Goal: Transaction & Acquisition: Purchase product/service

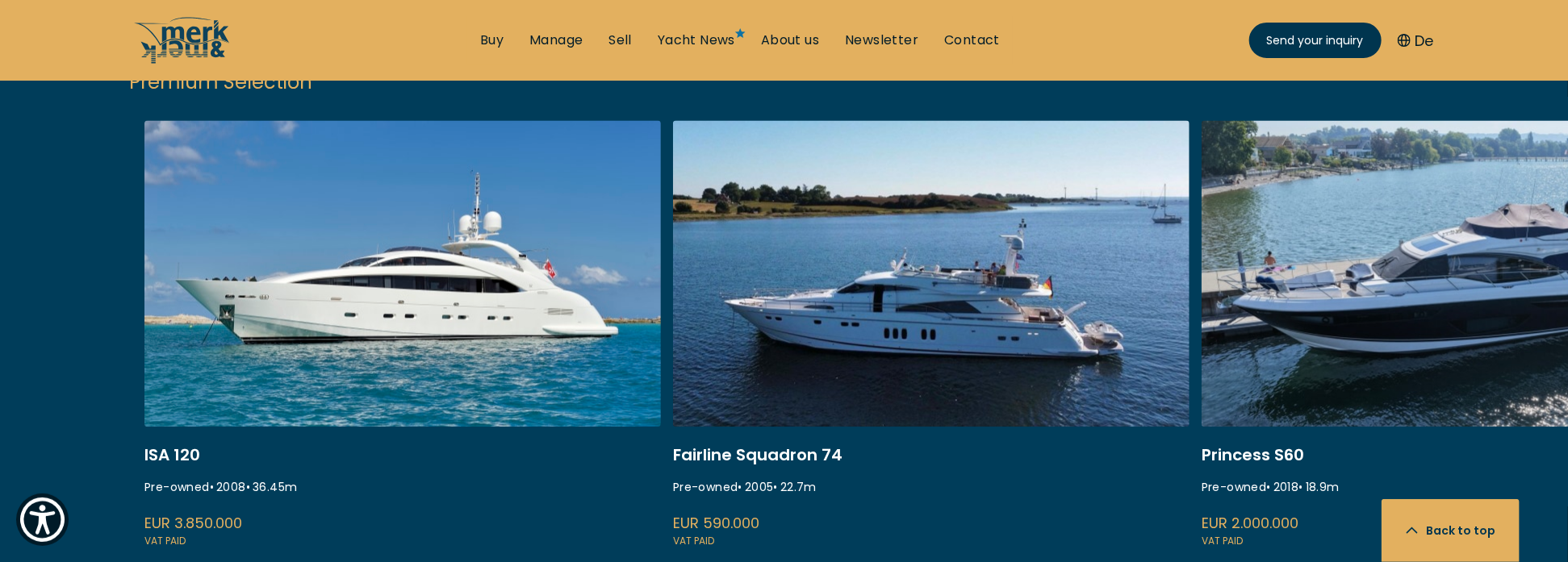
scroll to position [1936, 0]
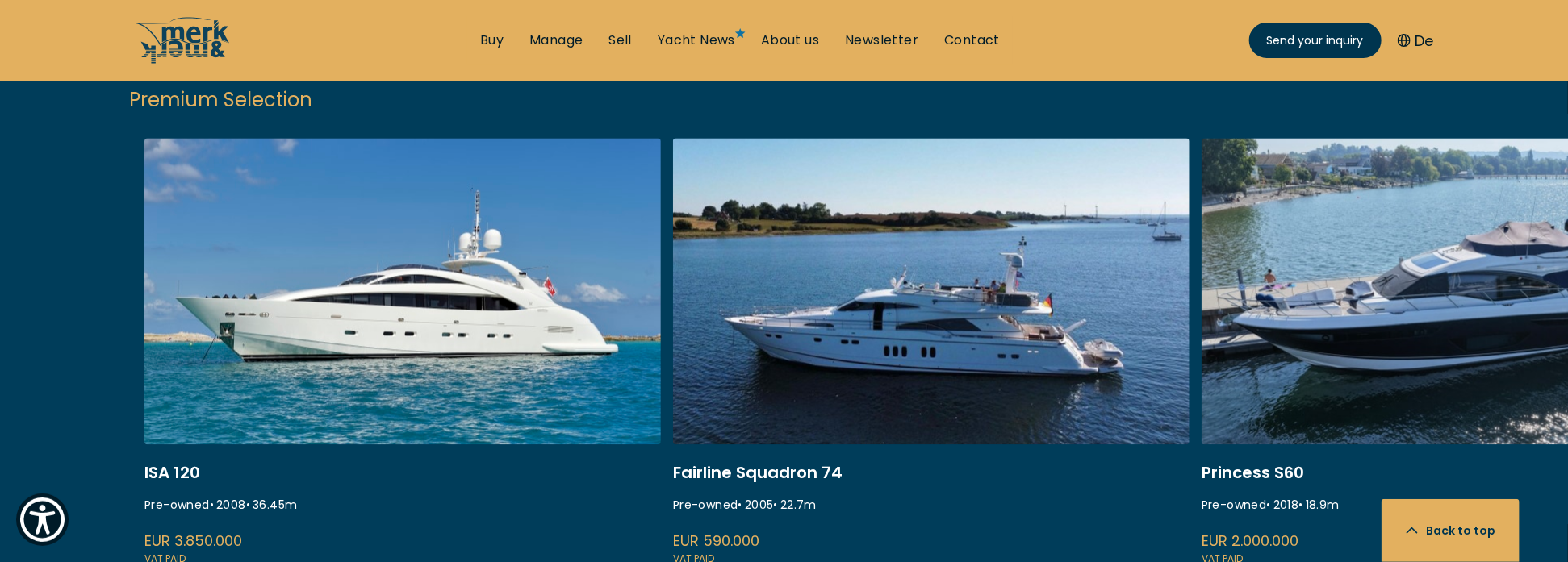
click at [446, 267] on link at bounding box center [403, 353] width 517 height 430
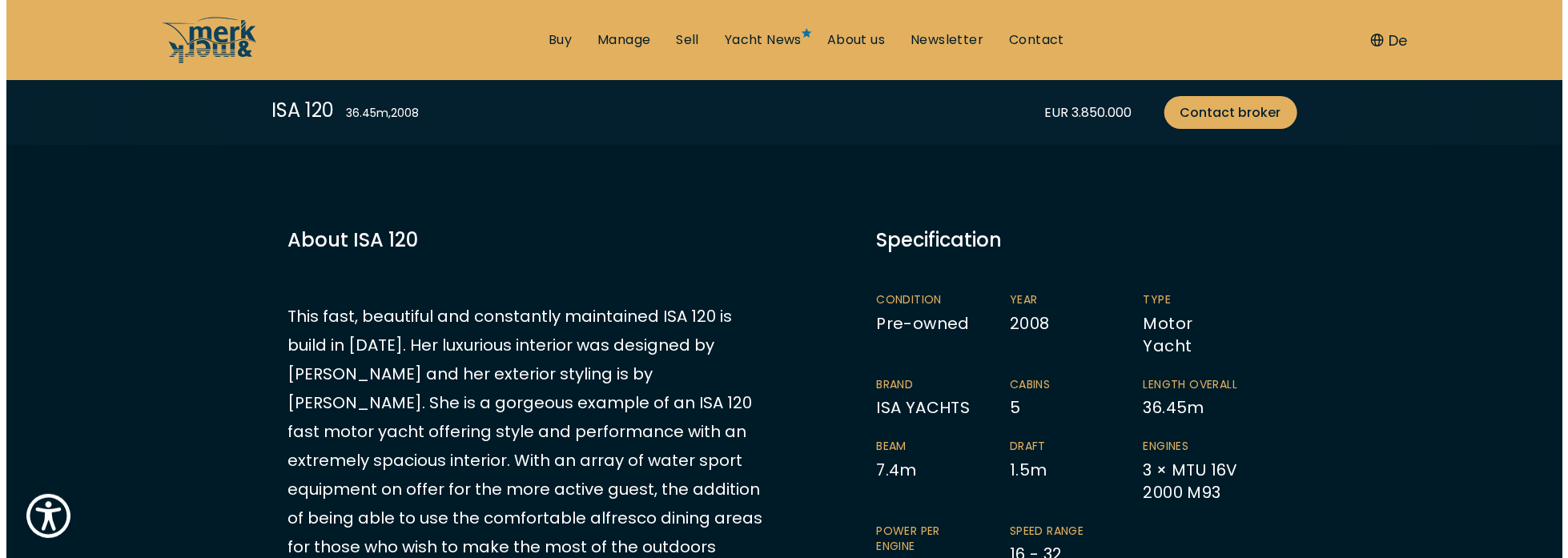
scroll to position [400, 0]
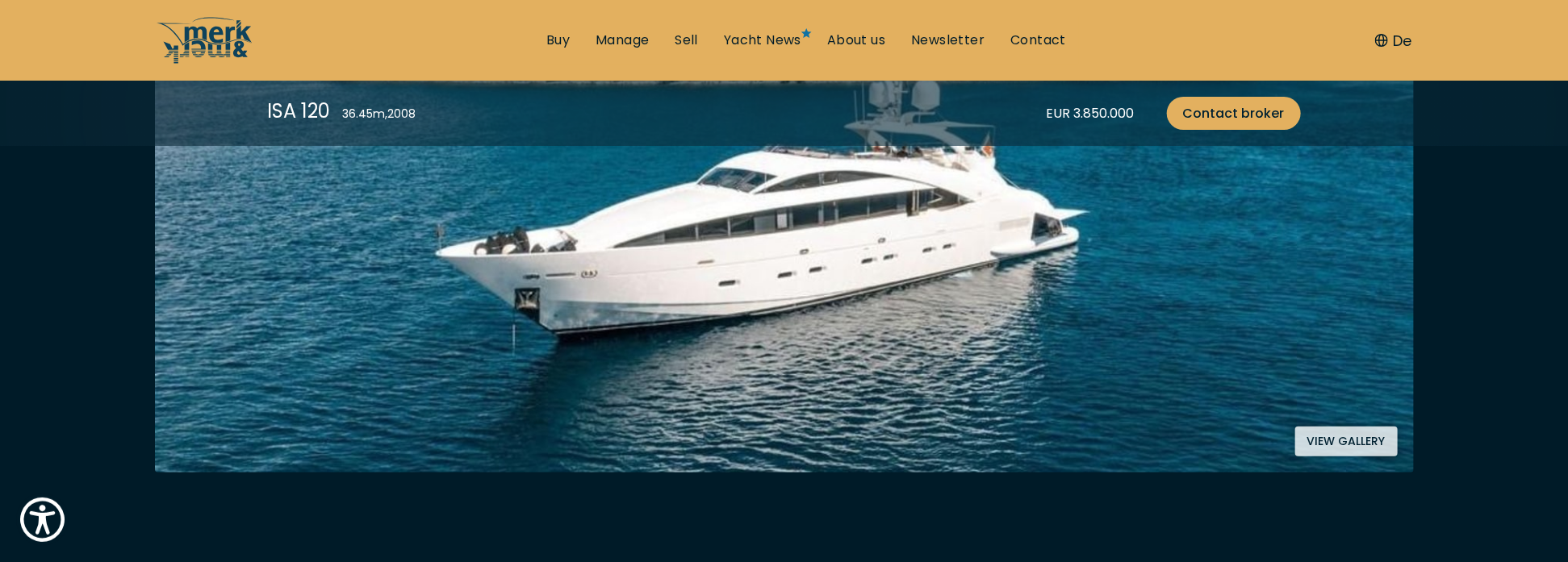
click at [1368, 438] on button "View gallery" at bounding box center [1346, 442] width 102 height 30
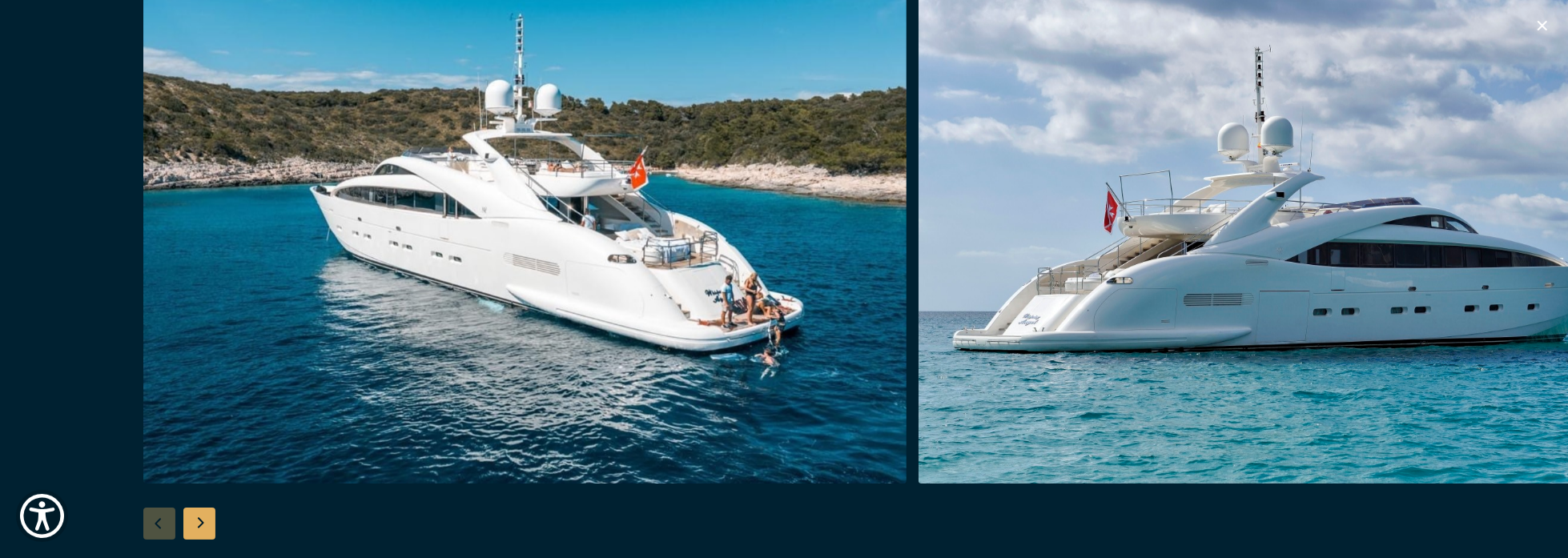
click at [1539, 264] on img "button" at bounding box center [1300, 227] width 763 height 513
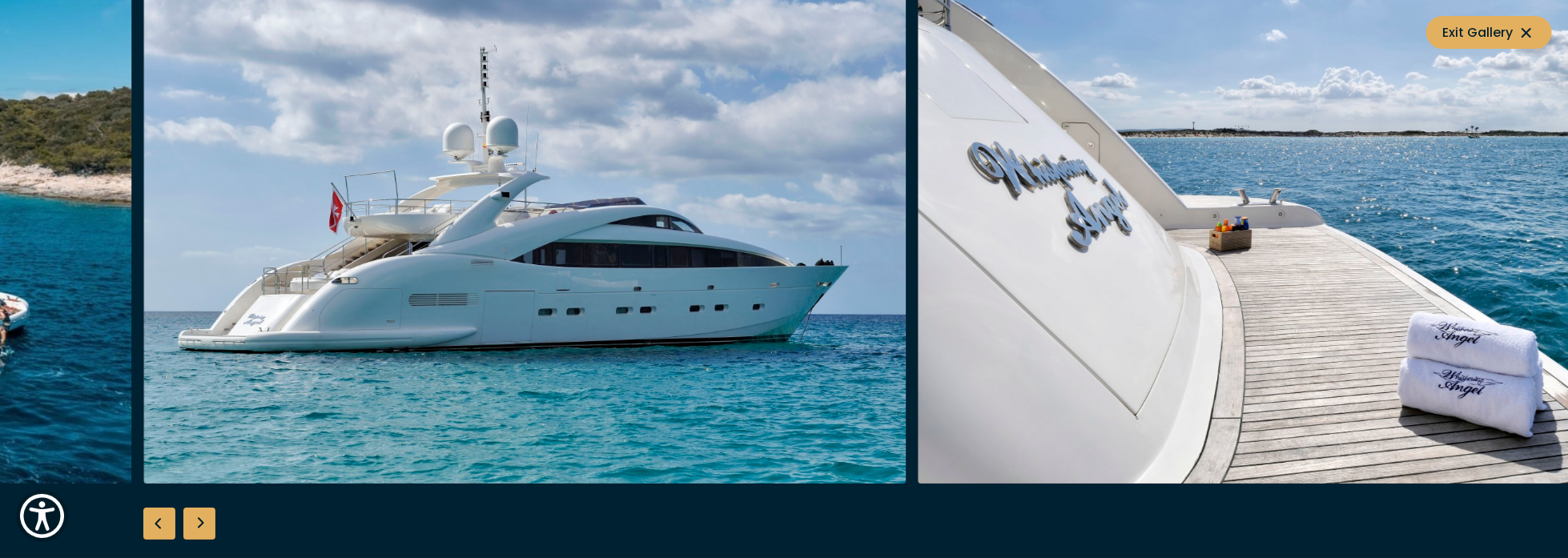
click at [1539, 264] on img "button" at bounding box center [1300, 227] width 763 height 513
click at [1488, 278] on img "button" at bounding box center [1300, 227] width 763 height 513
click at [602, 345] on img "button" at bounding box center [525, 227] width 763 height 513
click at [196, 520] on div "Next slide" at bounding box center [199, 524] width 32 height 32
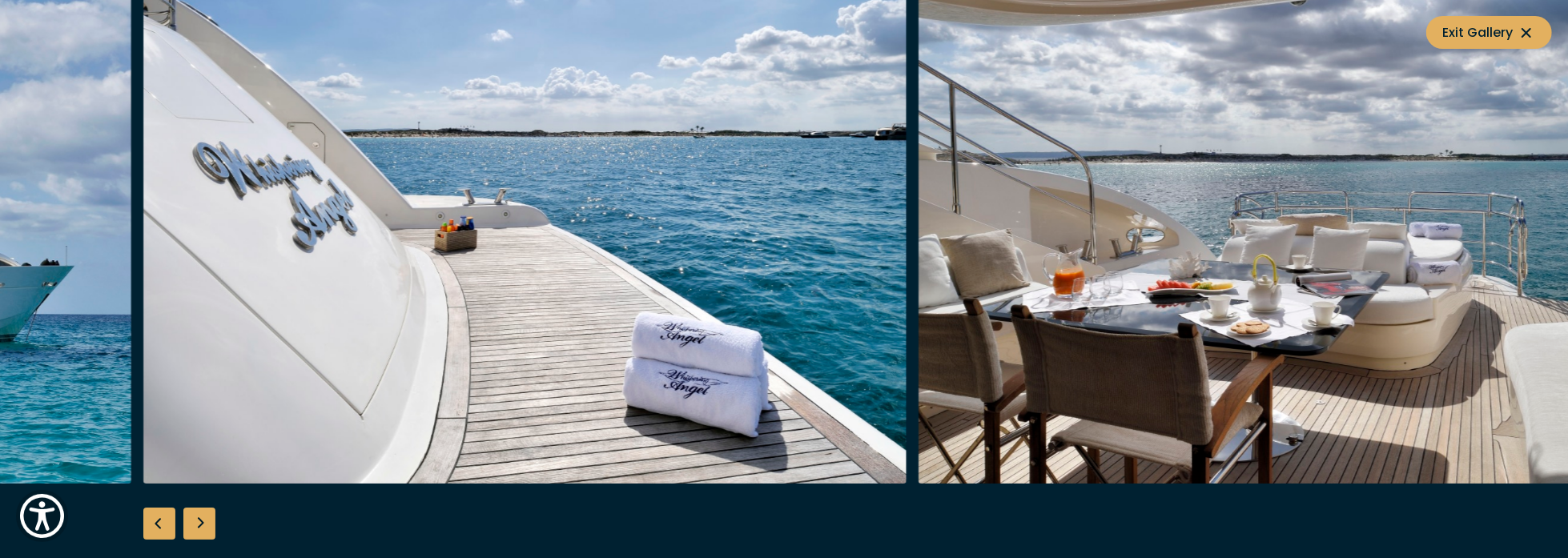
click at [194, 522] on div "Next slide" at bounding box center [199, 524] width 32 height 32
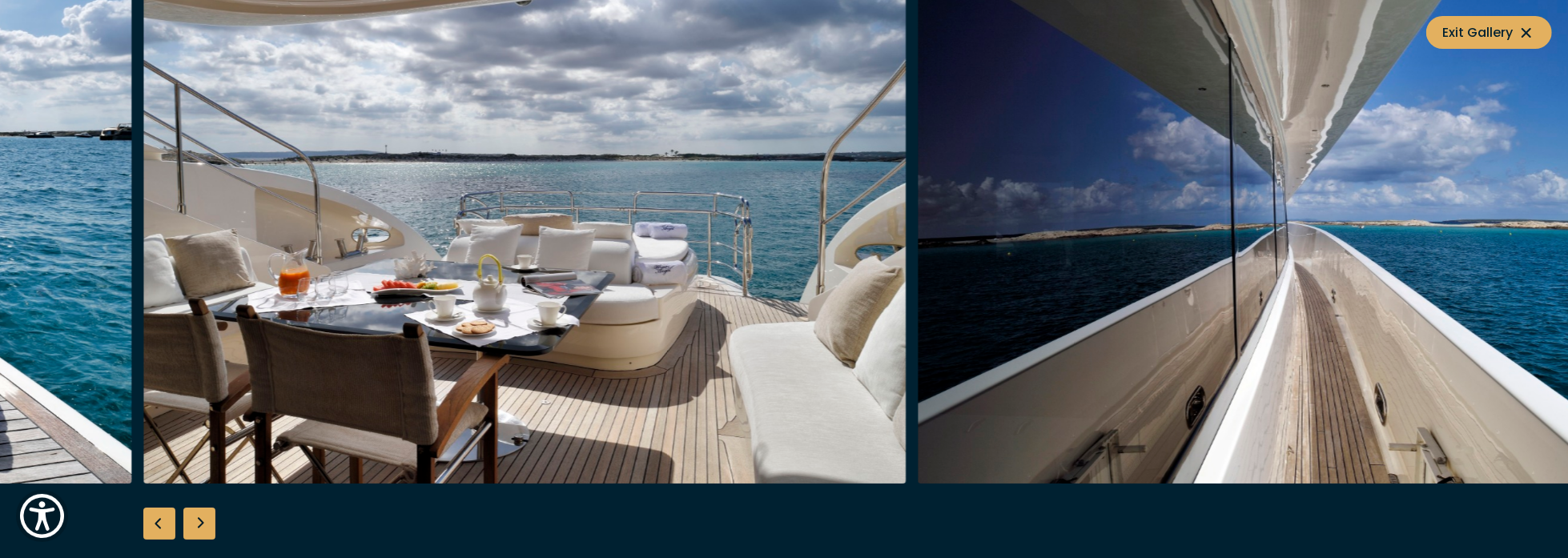
click at [194, 522] on div "Next slide" at bounding box center [199, 524] width 32 height 32
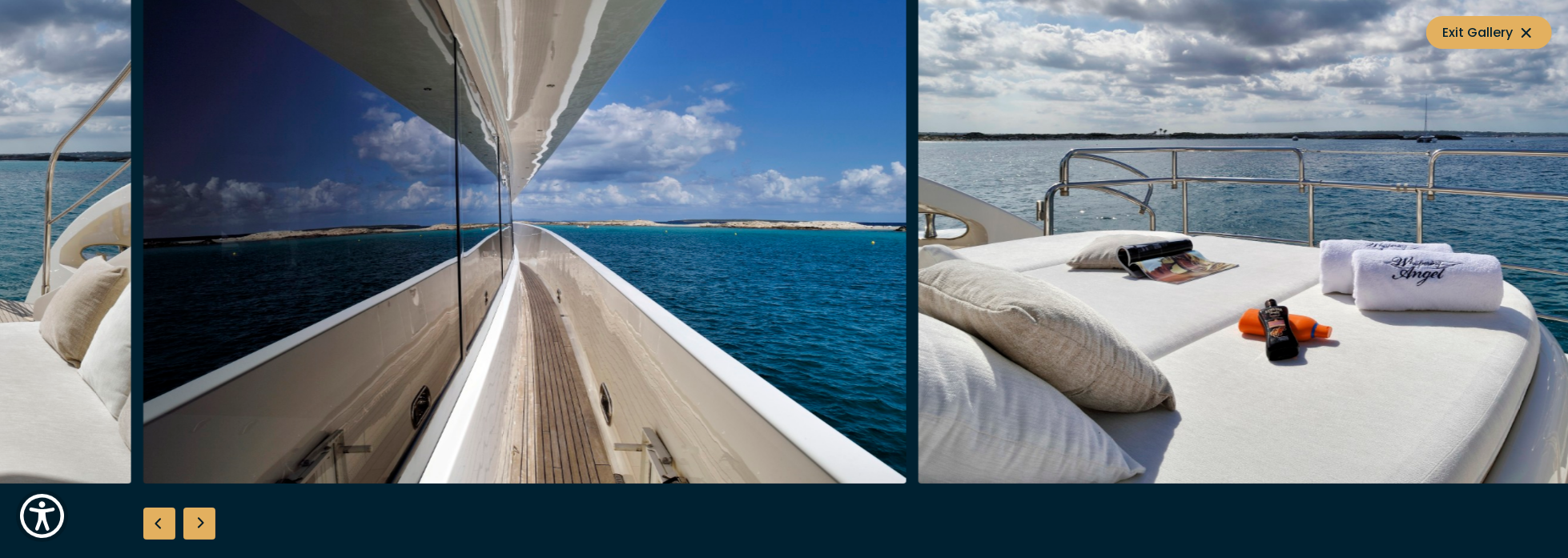
click at [197, 524] on div "Next slide" at bounding box center [199, 524] width 32 height 32
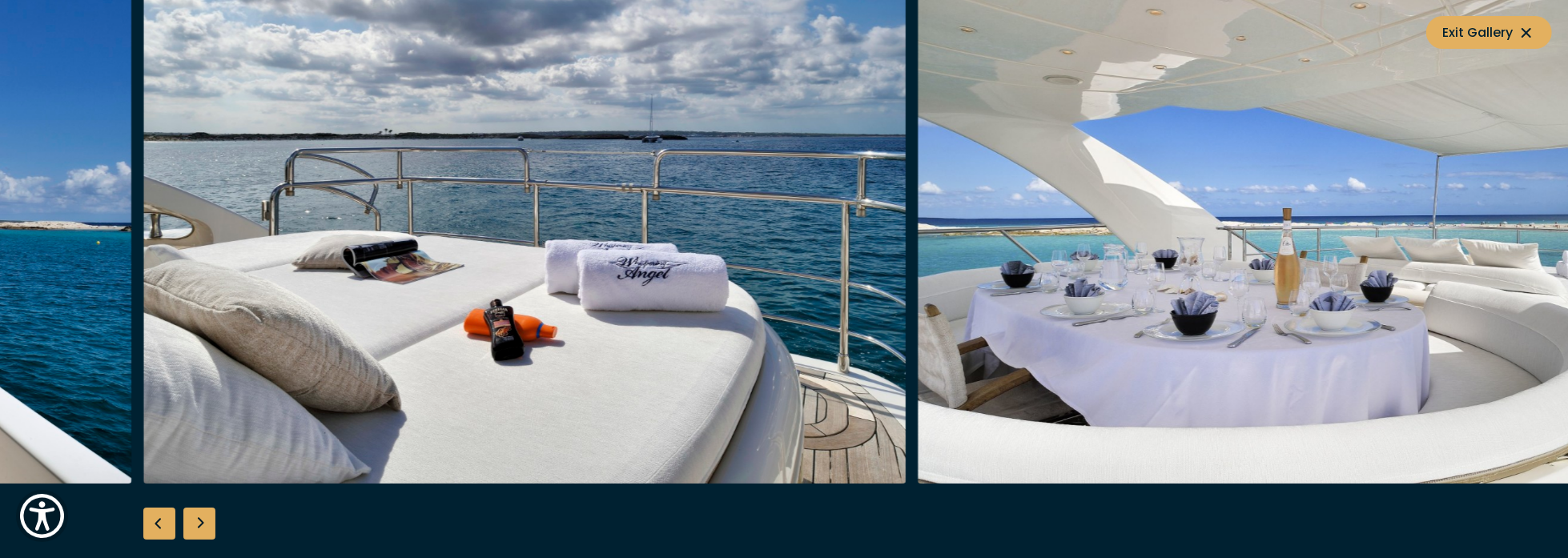
click at [197, 524] on div "Next slide" at bounding box center [199, 524] width 32 height 32
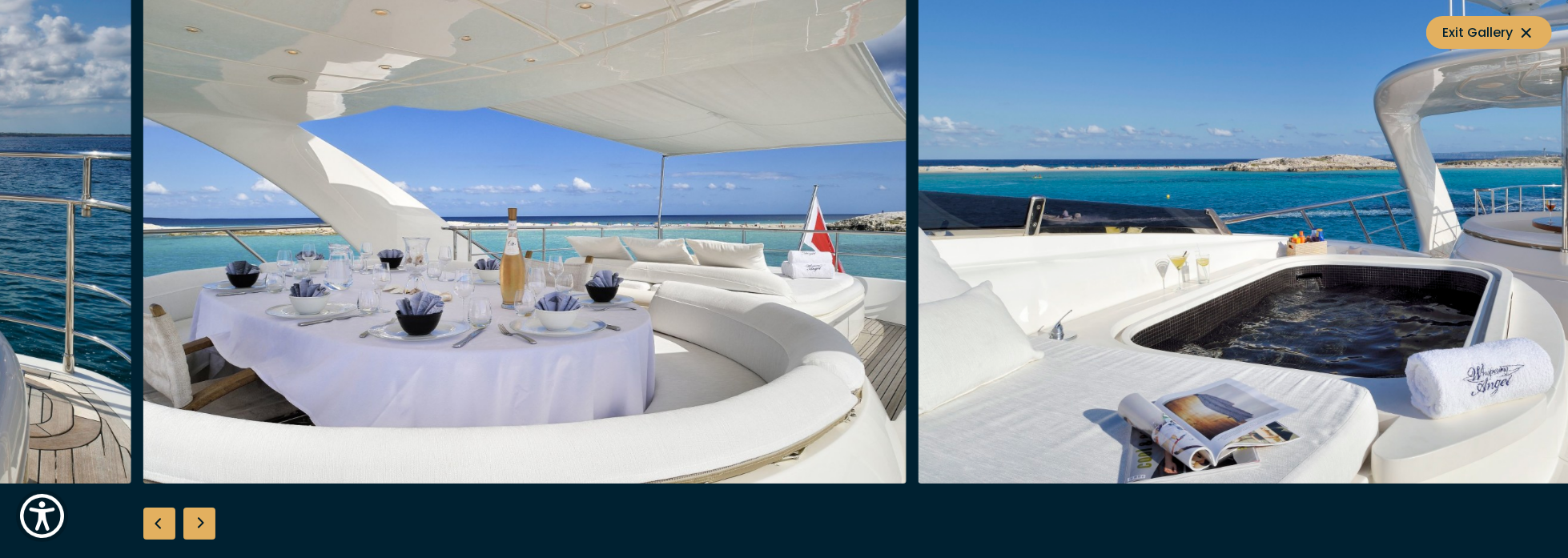
click at [197, 524] on div "Next slide" at bounding box center [199, 524] width 32 height 32
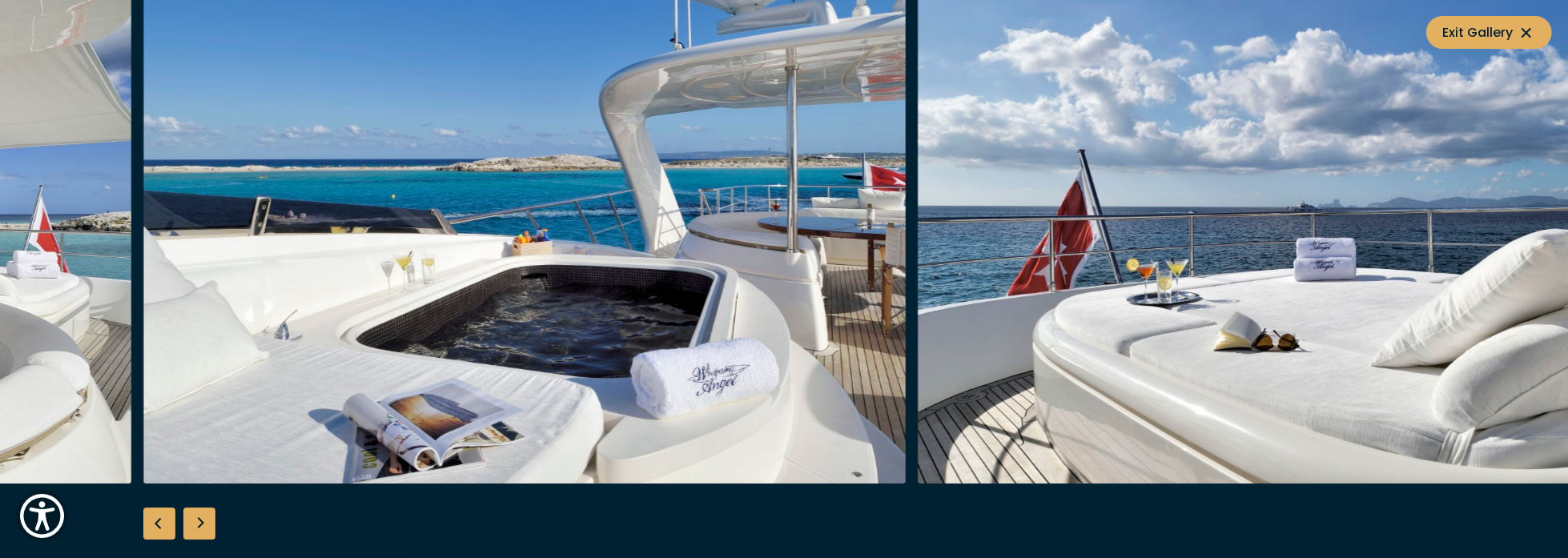
click at [197, 524] on div "Next slide" at bounding box center [199, 524] width 32 height 32
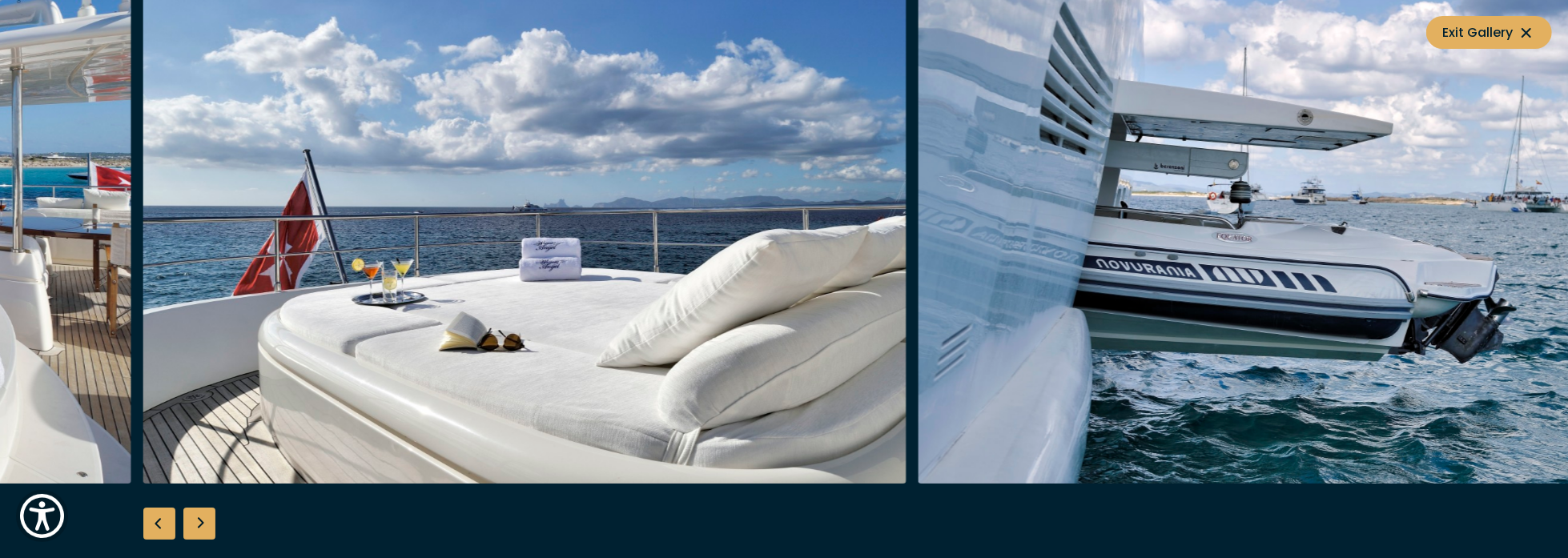
click at [197, 524] on div "Next slide" at bounding box center [199, 524] width 32 height 32
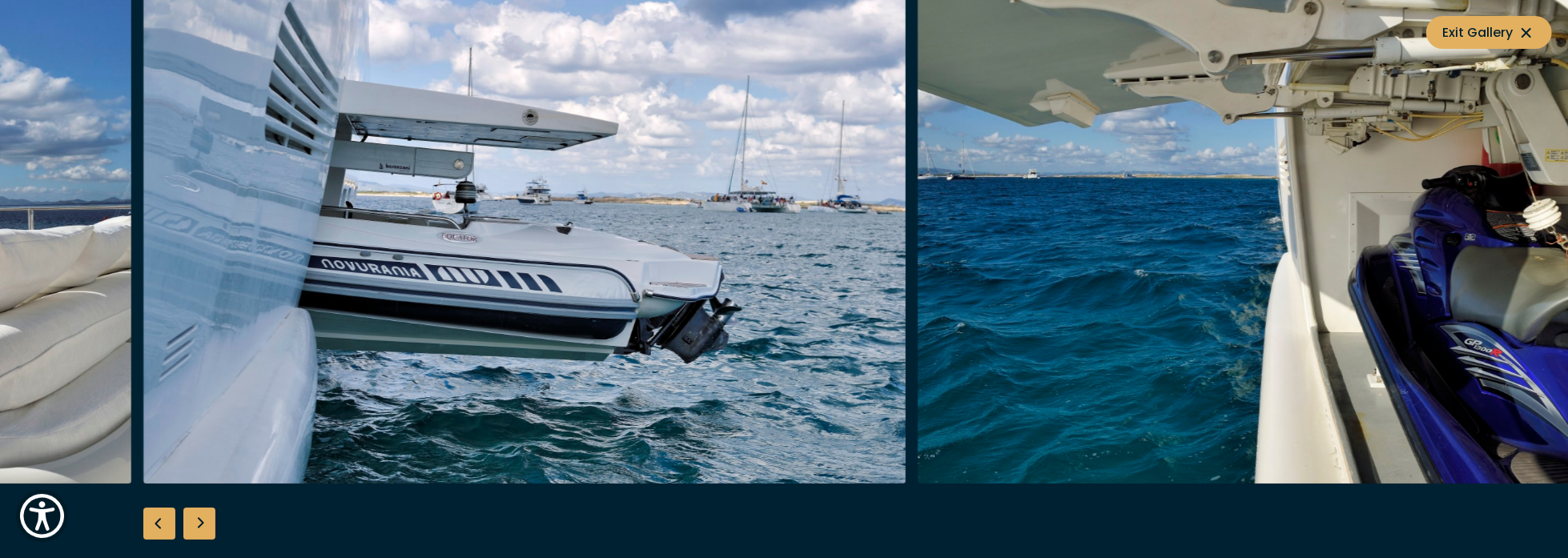
click at [197, 524] on div "Next slide" at bounding box center [199, 524] width 32 height 32
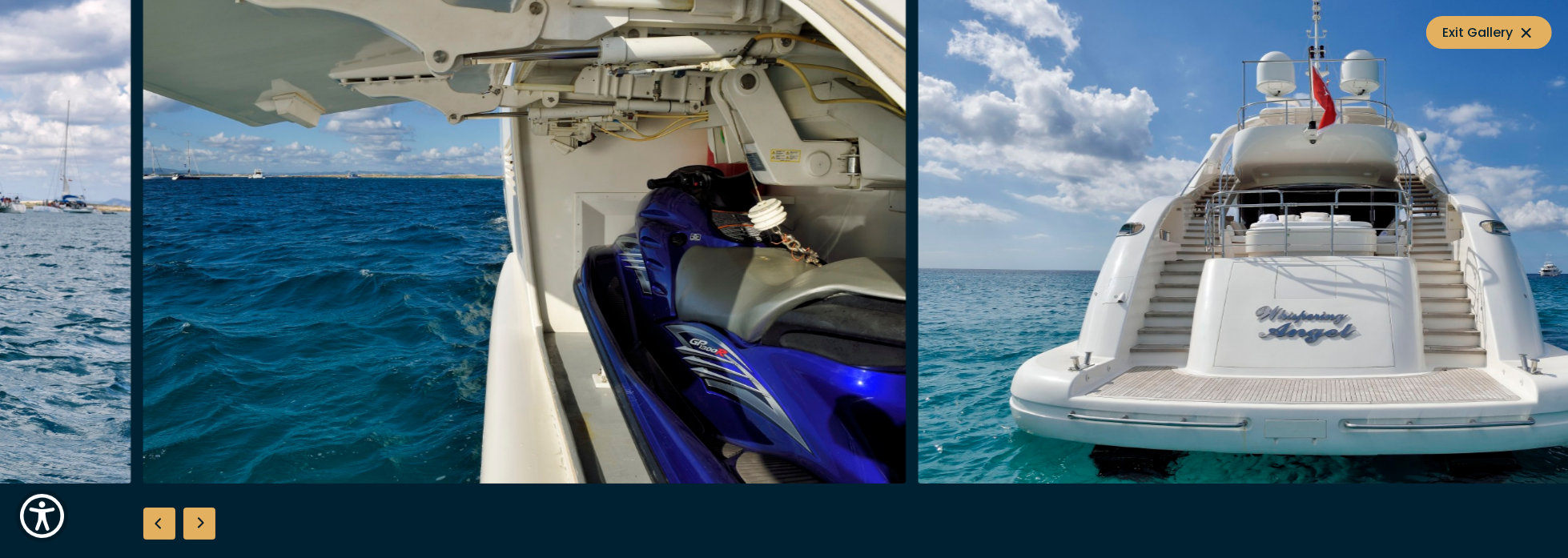
click at [197, 524] on div "Next slide" at bounding box center [199, 524] width 32 height 32
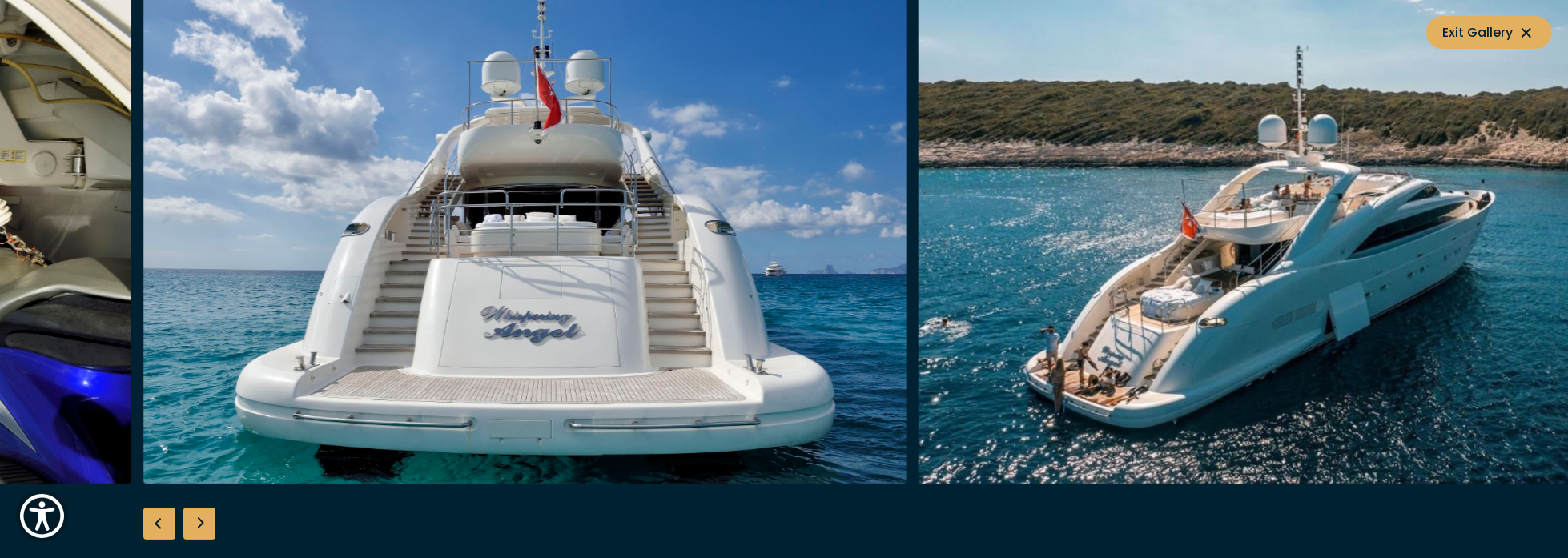
click at [197, 524] on div "Next slide" at bounding box center [199, 524] width 32 height 32
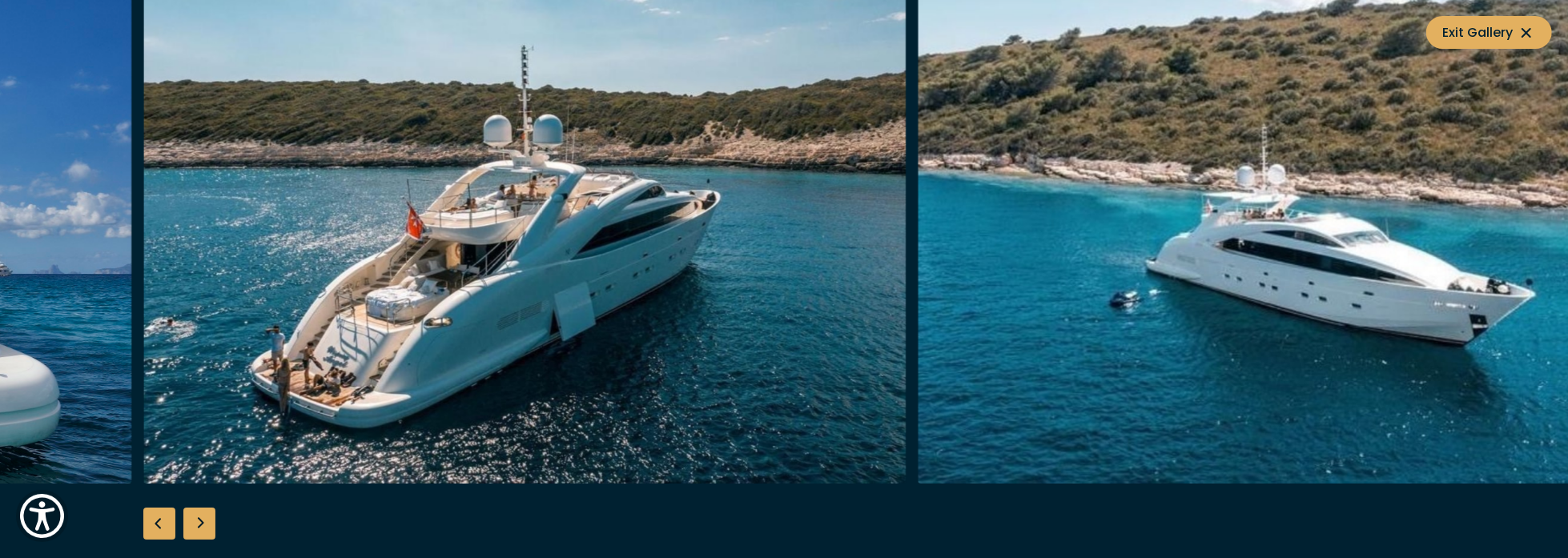
click at [197, 524] on div "Next slide" at bounding box center [199, 524] width 32 height 32
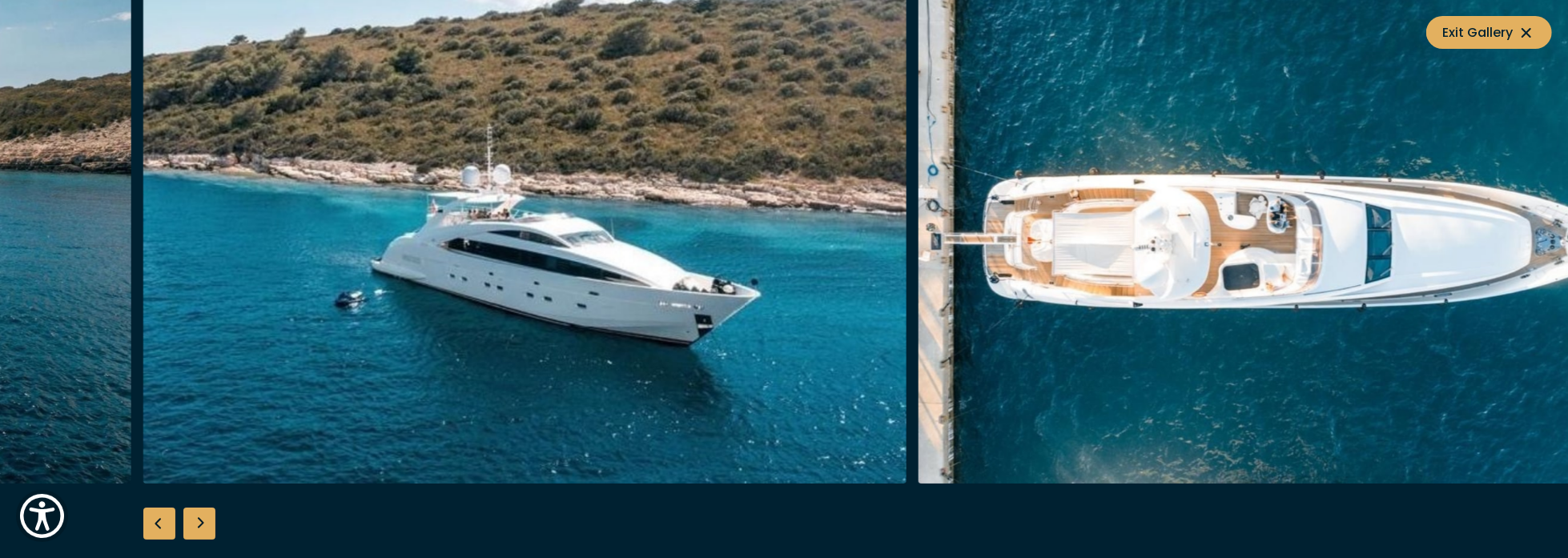
click at [197, 524] on div "Next slide" at bounding box center [199, 524] width 32 height 32
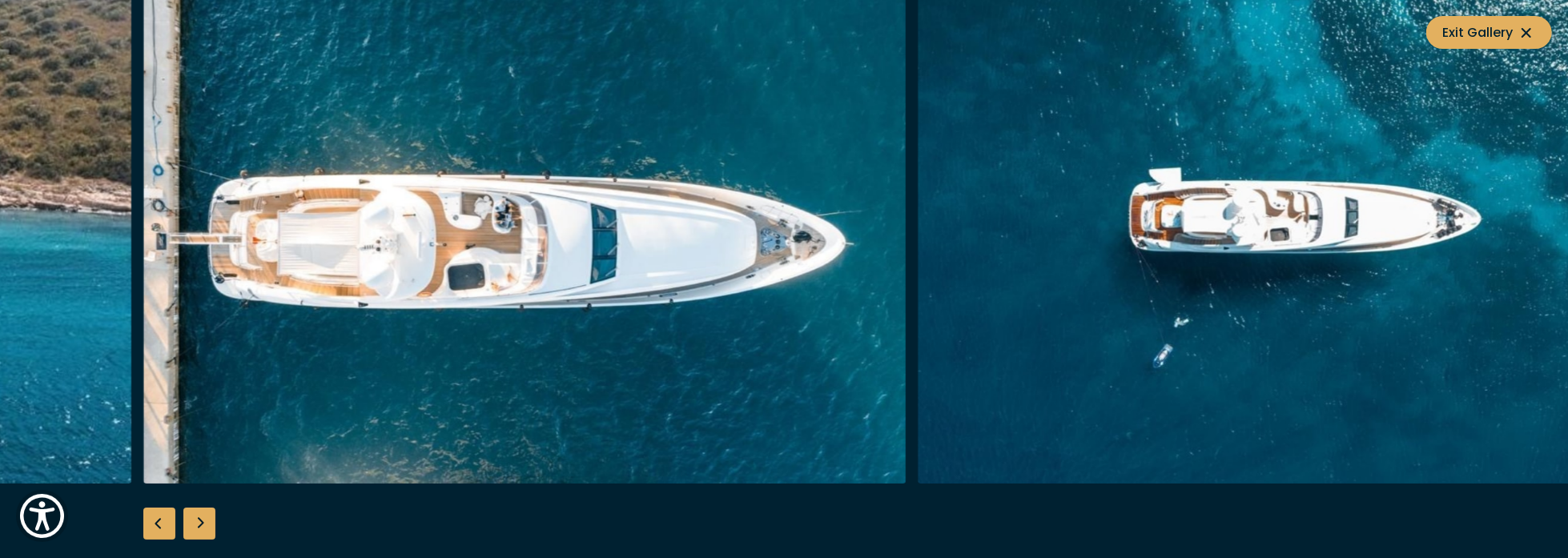
click at [197, 524] on div "Next slide" at bounding box center [199, 524] width 32 height 32
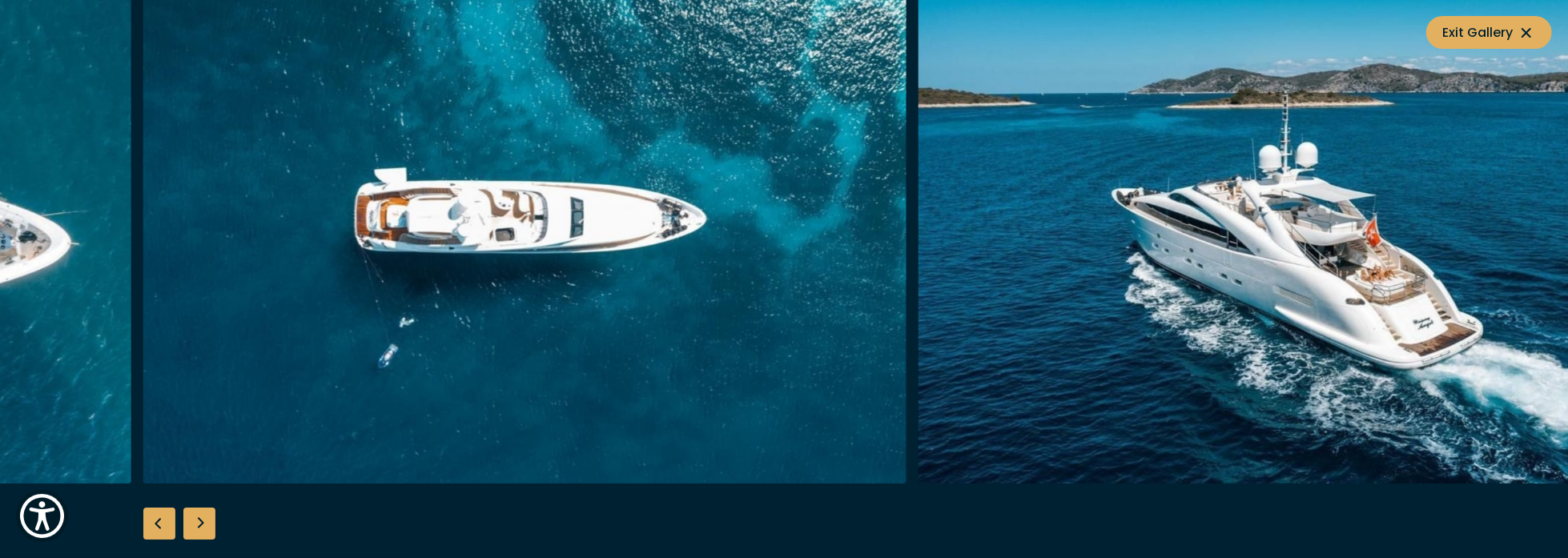
click at [202, 527] on div "Next slide" at bounding box center [199, 524] width 32 height 32
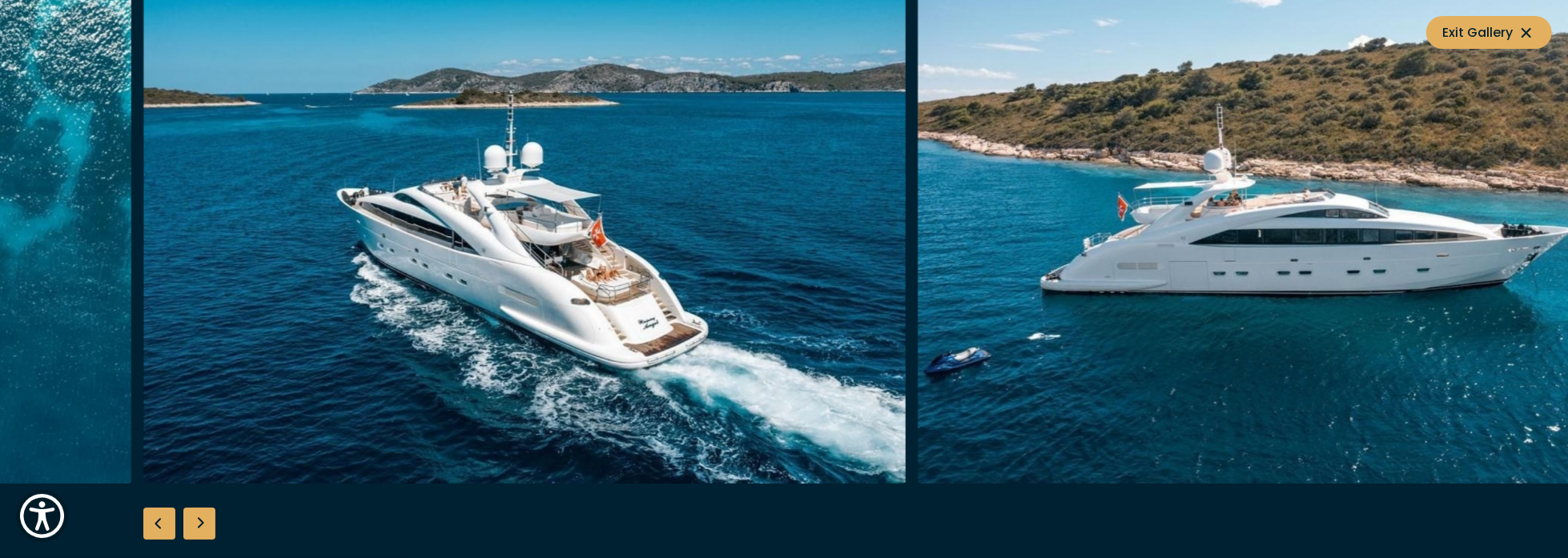
click at [202, 527] on div "Next slide" at bounding box center [199, 524] width 32 height 32
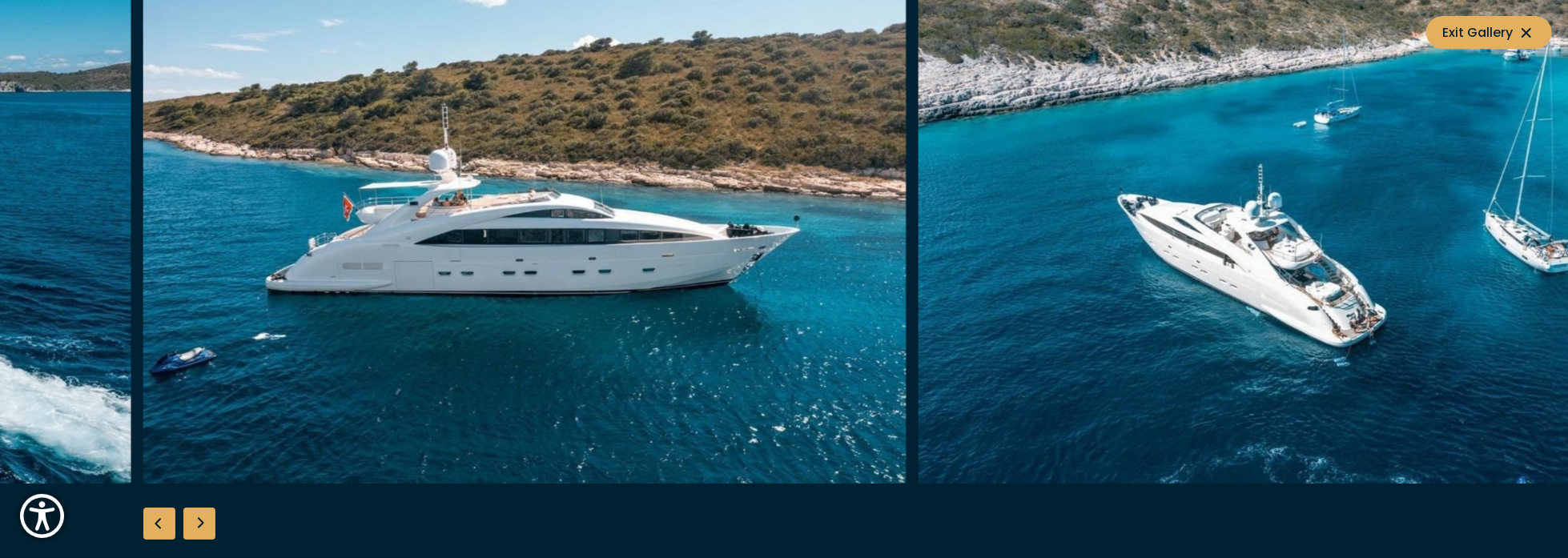
click at [202, 527] on div "Next slide" at bounding box center [199, 524] width 32 height 32
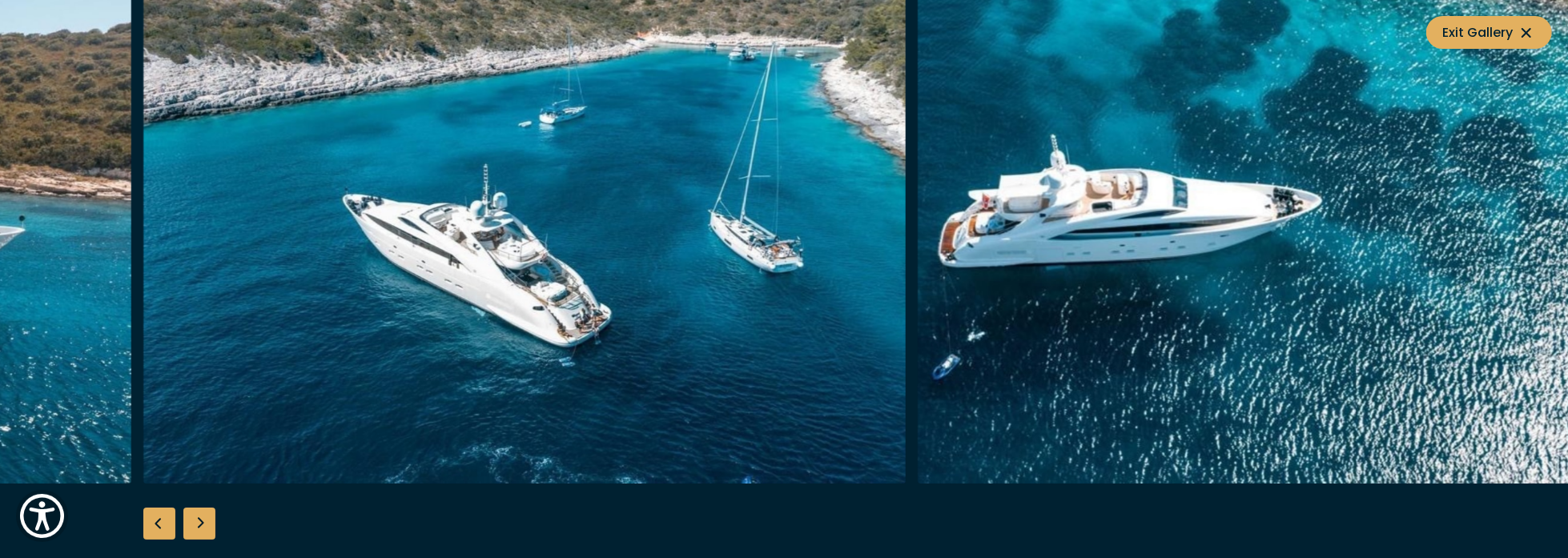
click at [202, 527] on div "Next slide" at bounding box center [199, 524] width 32 height 32
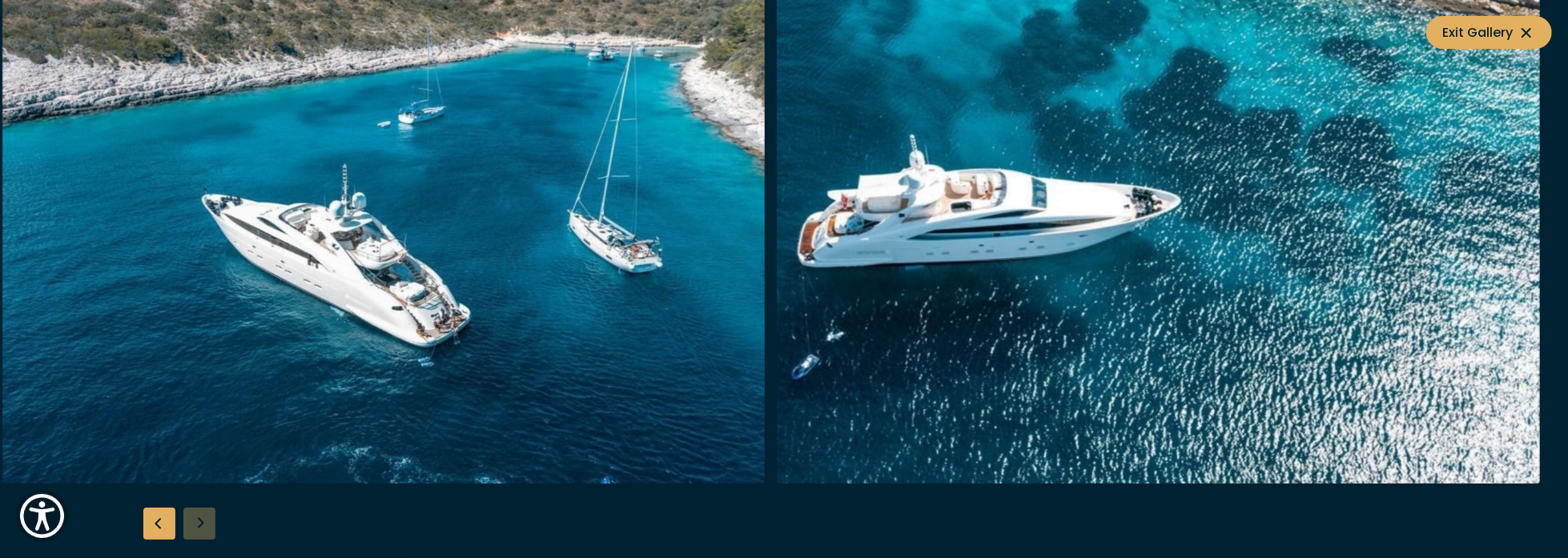
click at [156, 533] on div "Previous slide" at bounding box center [160, 524] width 32 height 32
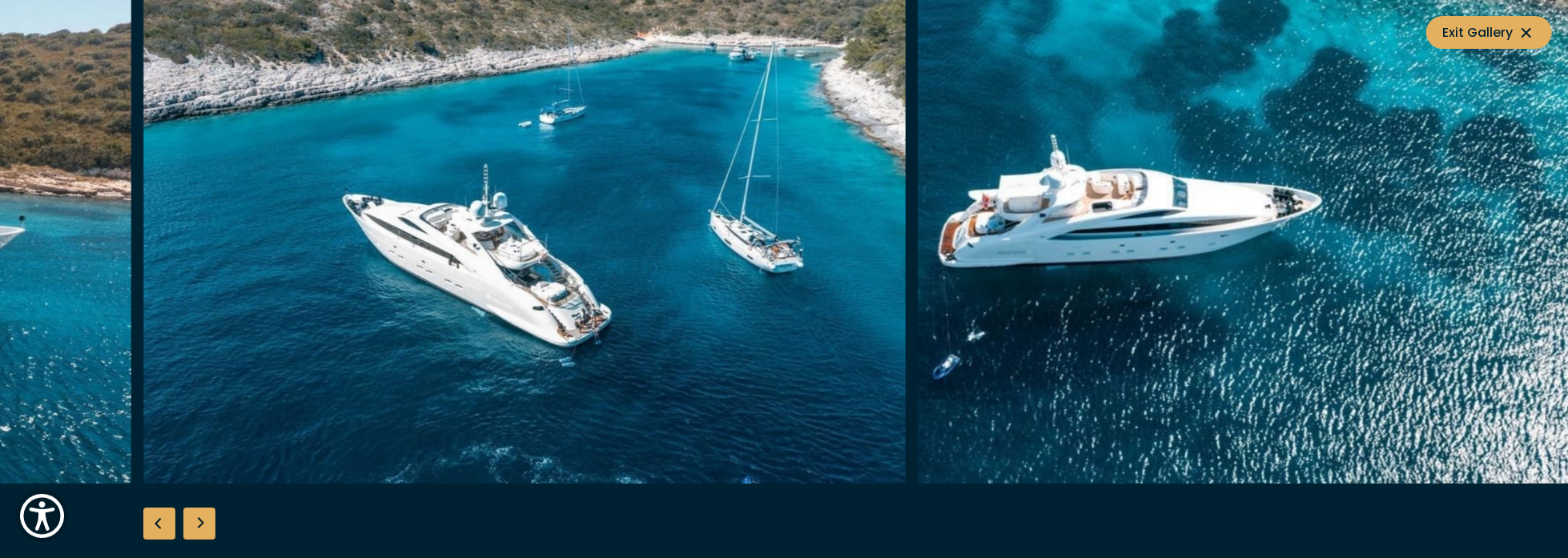
click at [193, 524] on div "Next slide" at bounding box center [199, 524] width 32 height 32
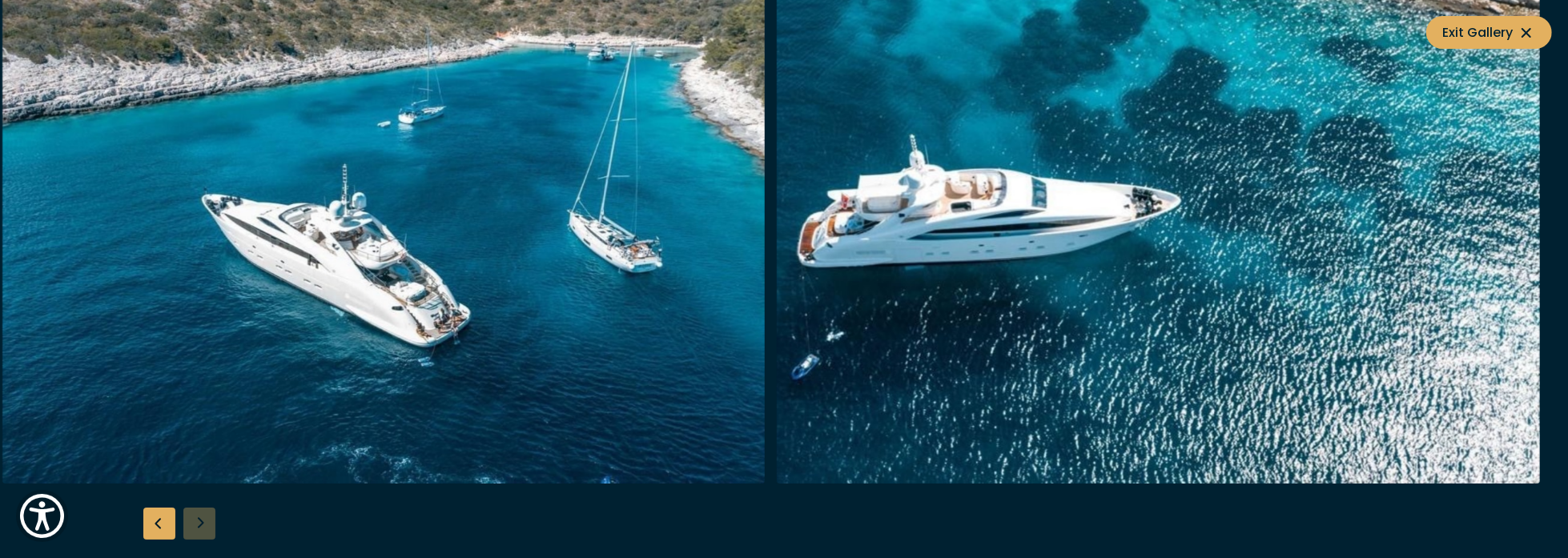
click at [153, 526] on div "Previous slide" at bounding box center [160, 524] width 32 height 32
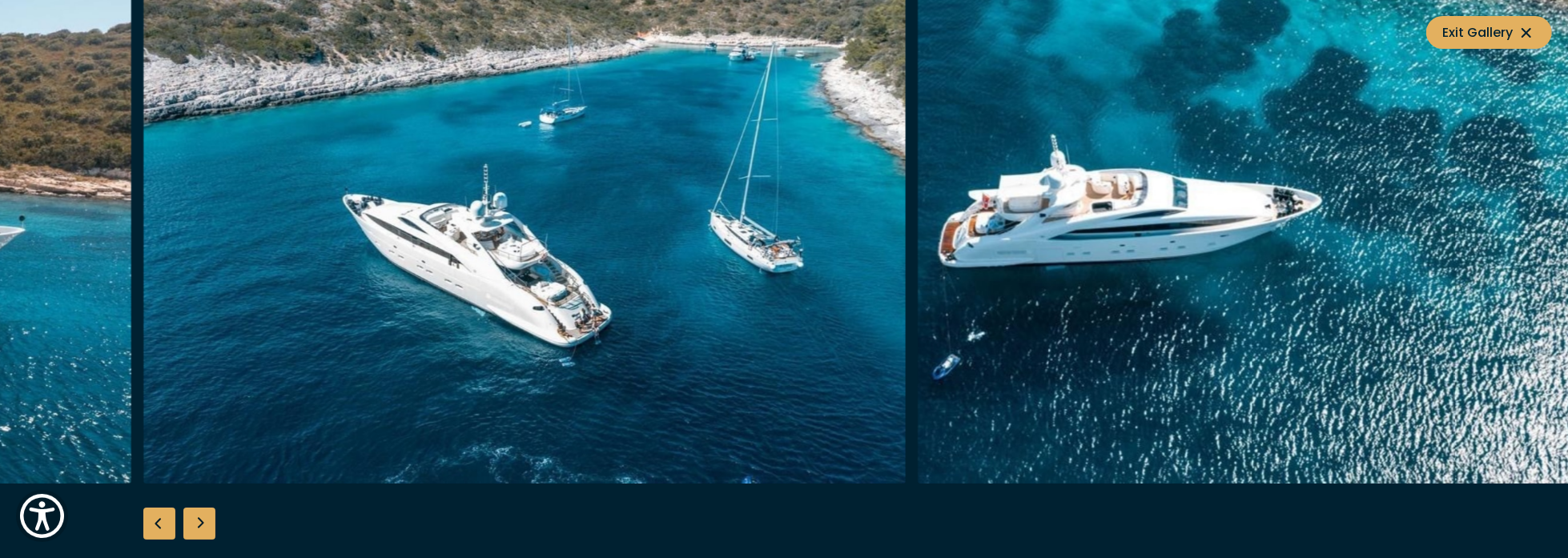
click at [155, 526] on div "Previous slide" at bounding box center [160, 524] width 32 height 32
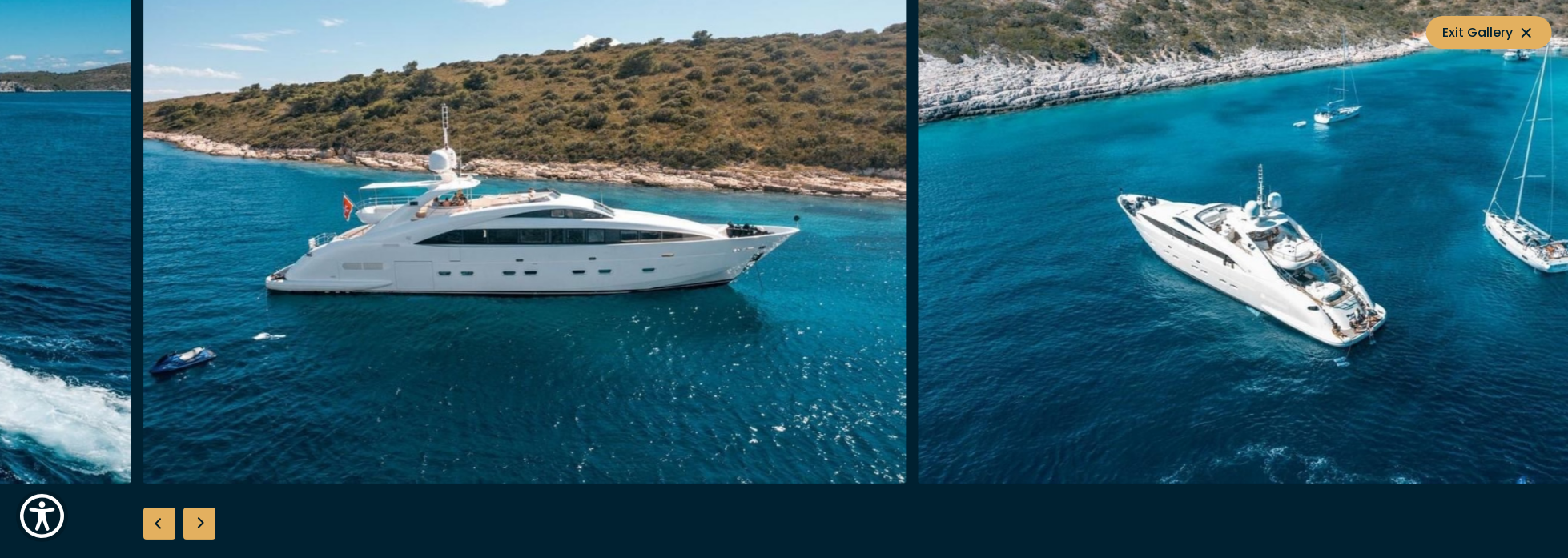
click at [155, 526] on div "Previous slide" at bounding box center [160, 524] width 32 height 32
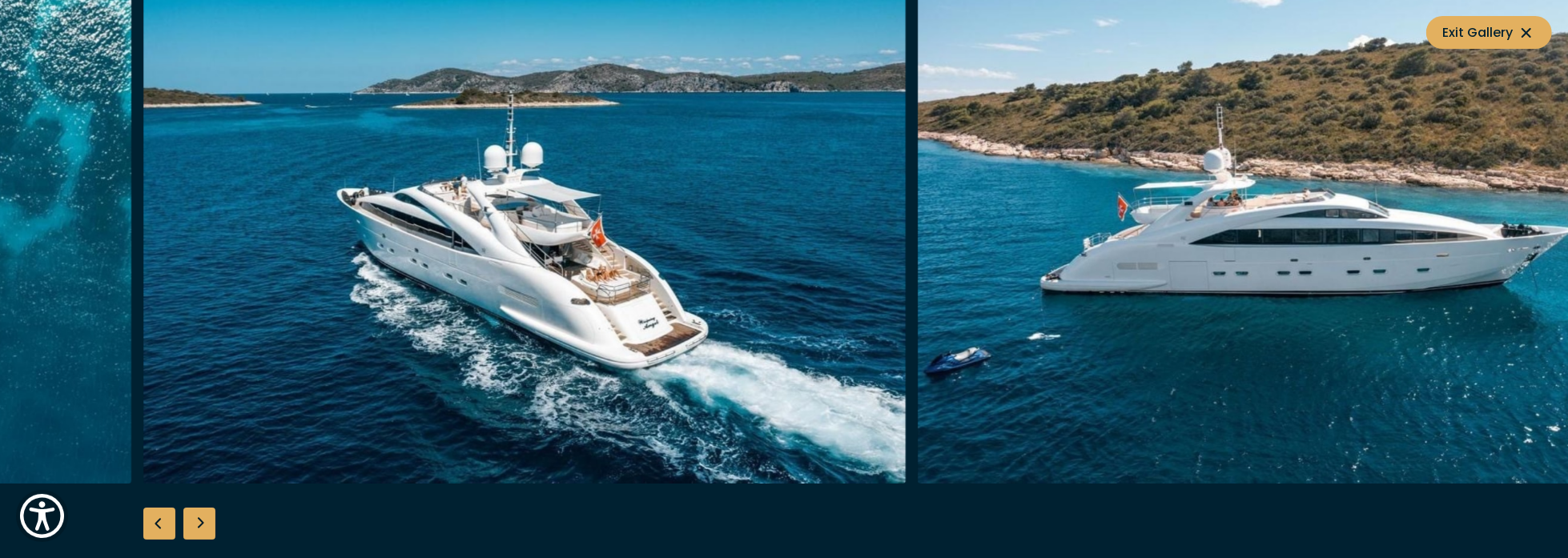
click at [155, 526] on div "Previous slide" at bounding box center [160, 524] width 32 height 32
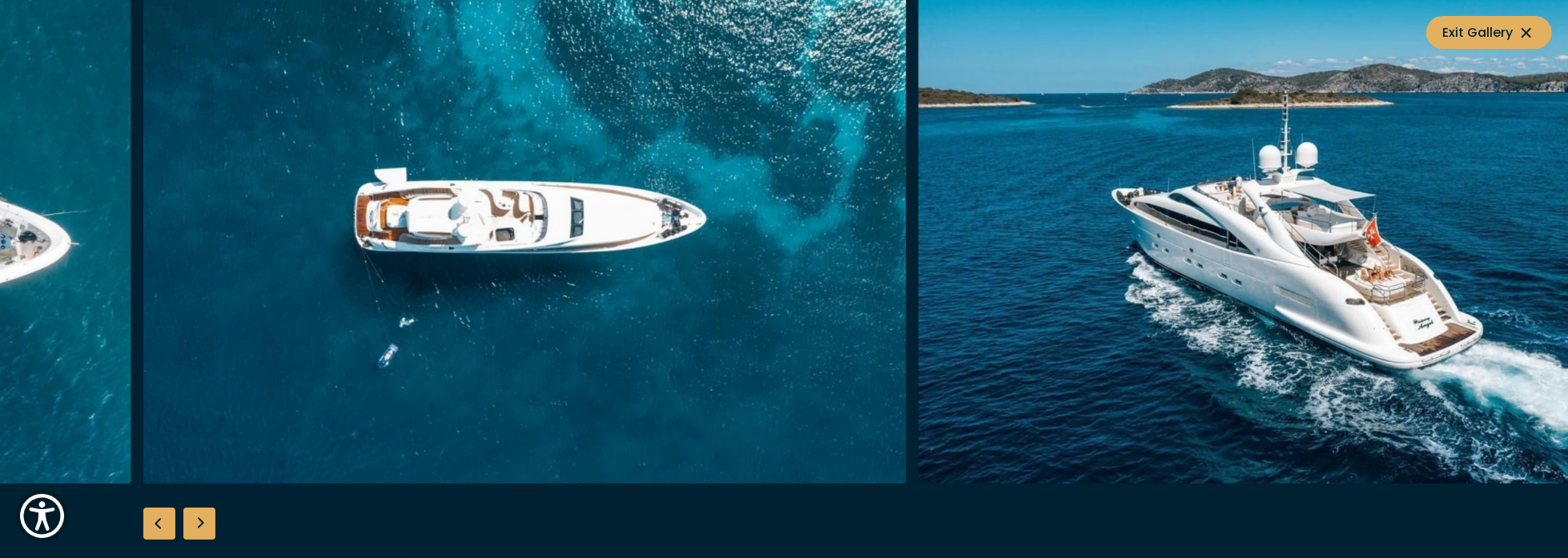
click at [155, 526] on div "Previous slide" at bounding box center [160, 524] width 32 height 32
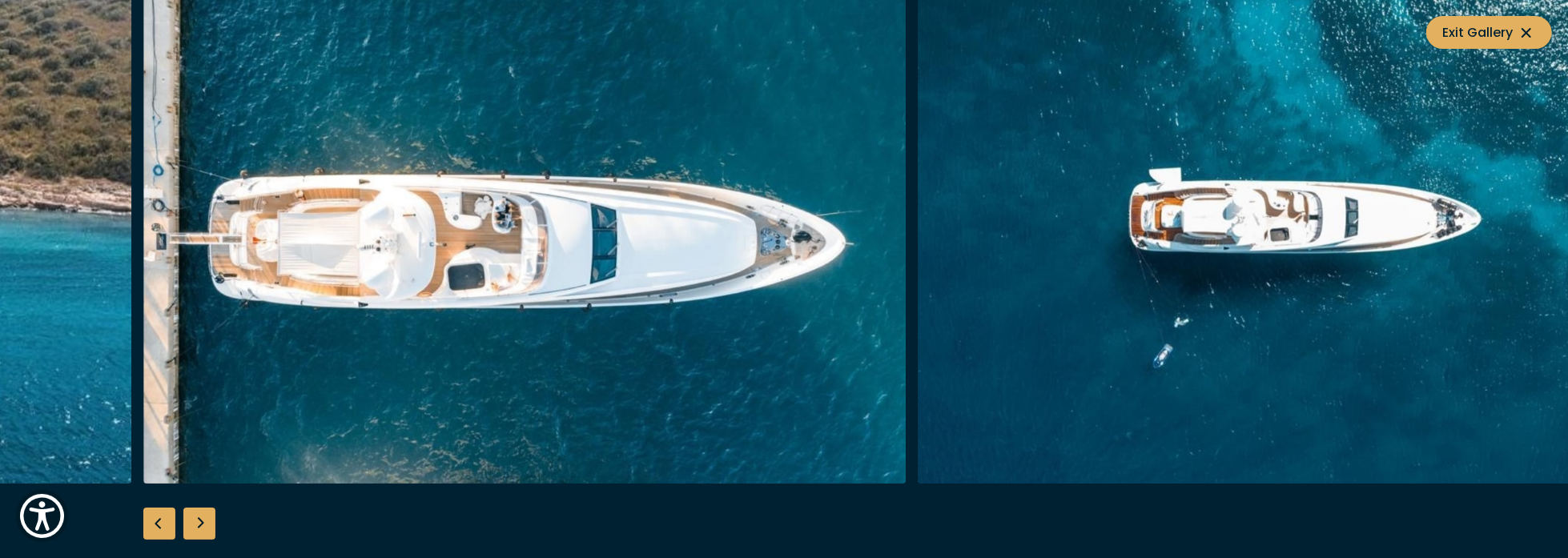
click at [155, 526] on div "Previous slide" at bounding box center [160, 524] width 32 height 32
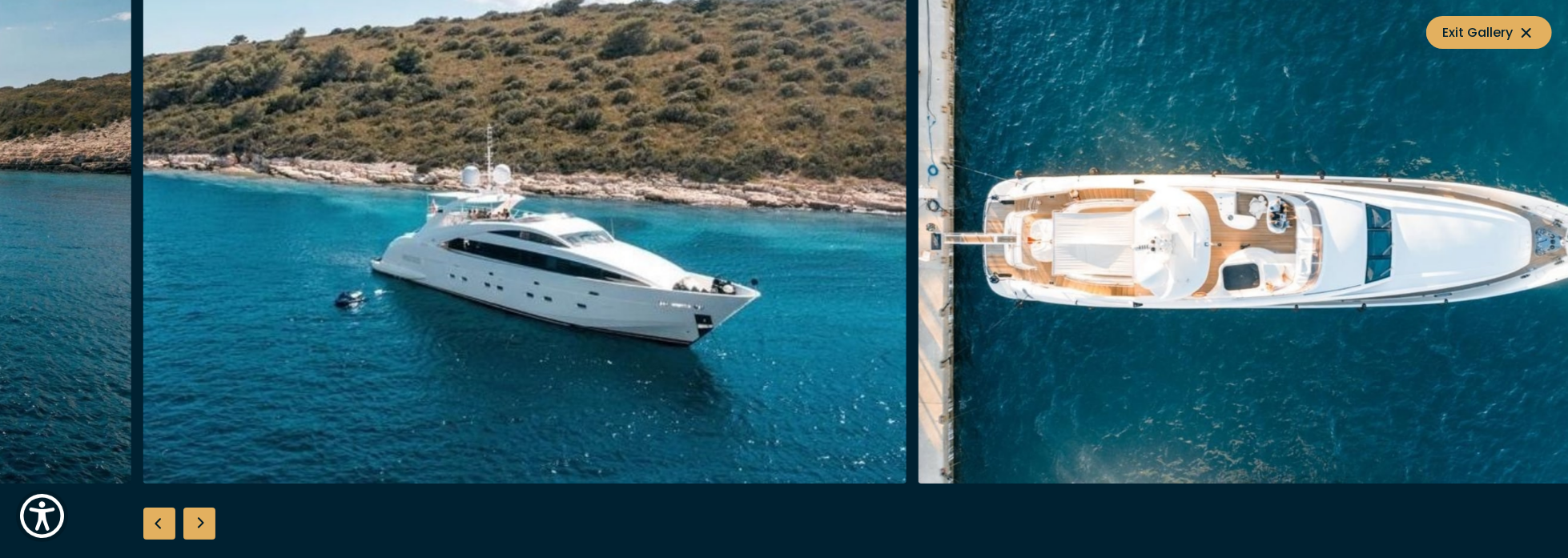
click at [155, 526] on div "Previous slide" at bounding box center [160, 524] width 32 height 32
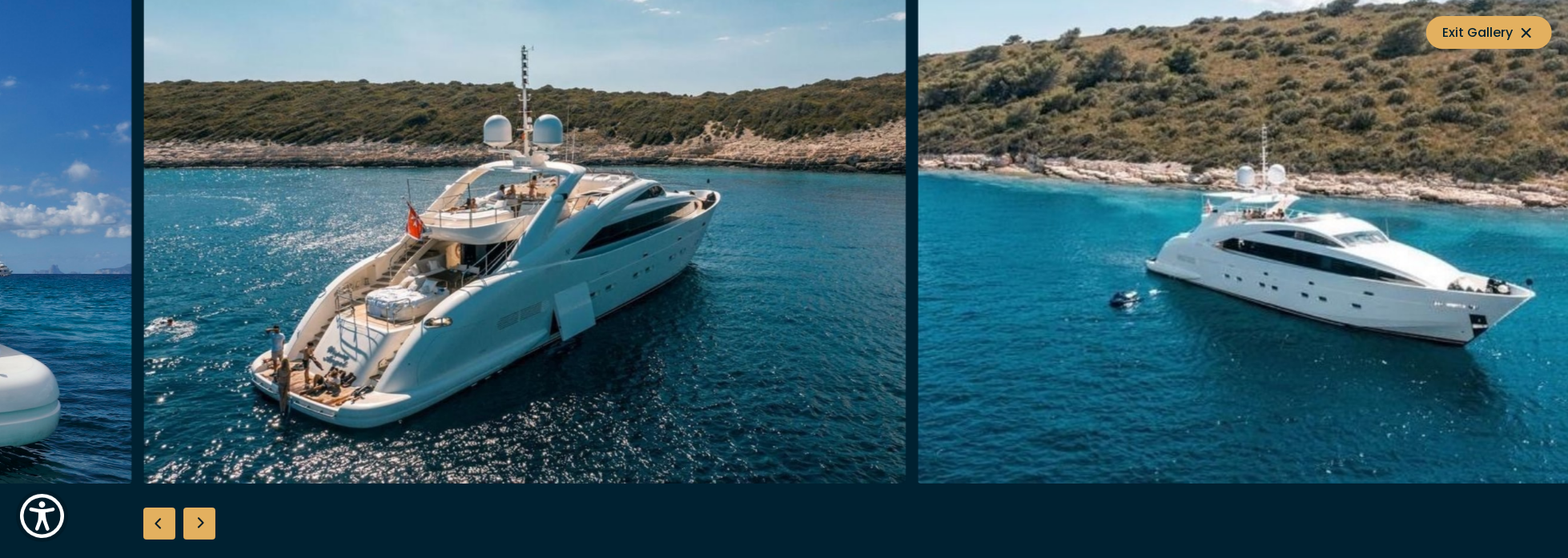
click at [155, 526] on div "Previous slide" at bounding box center [160, 524] width 32 height 32
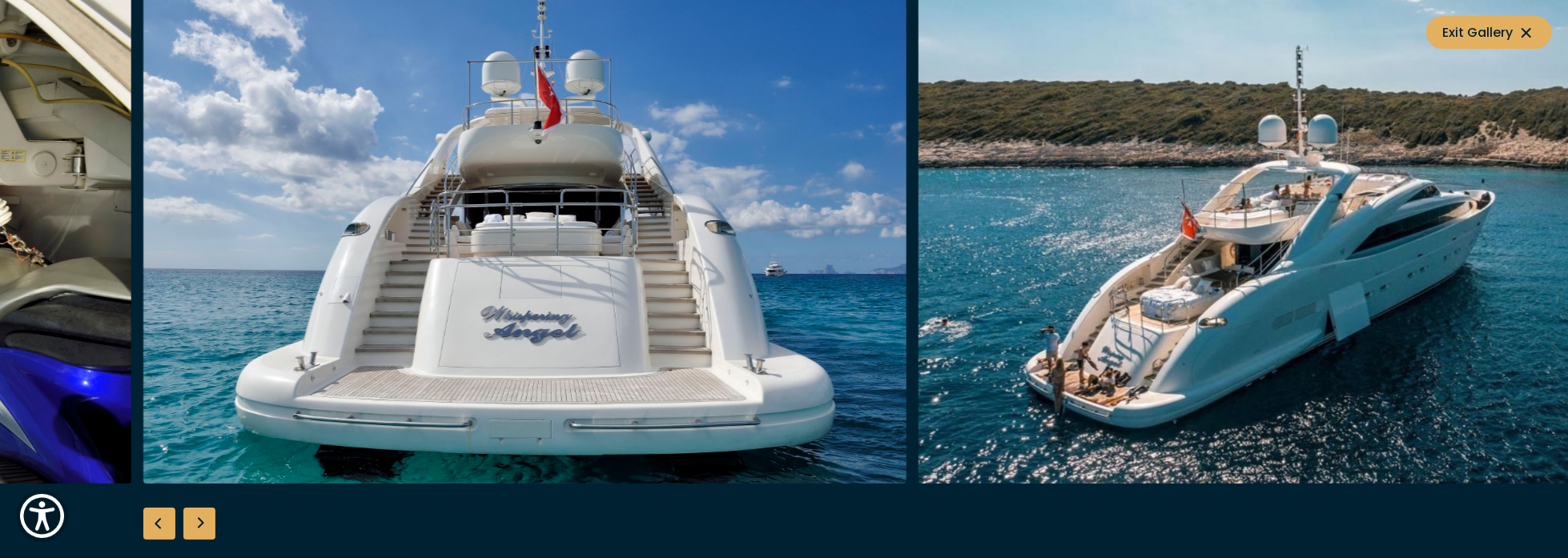
click at [202, 526] on div "Next slide" at bounding box center [199, 524] width 32 height 32
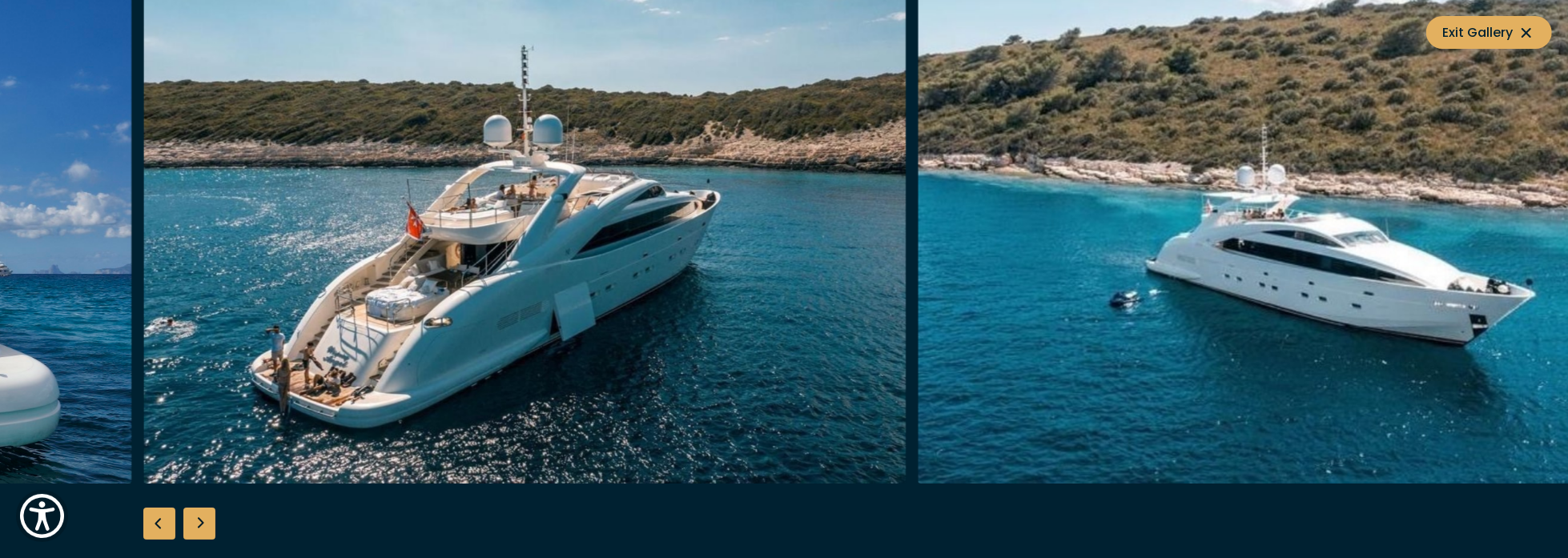
click at [199, 527] on div "Next slide" at bounding box center [199, 524] width 32 height 32
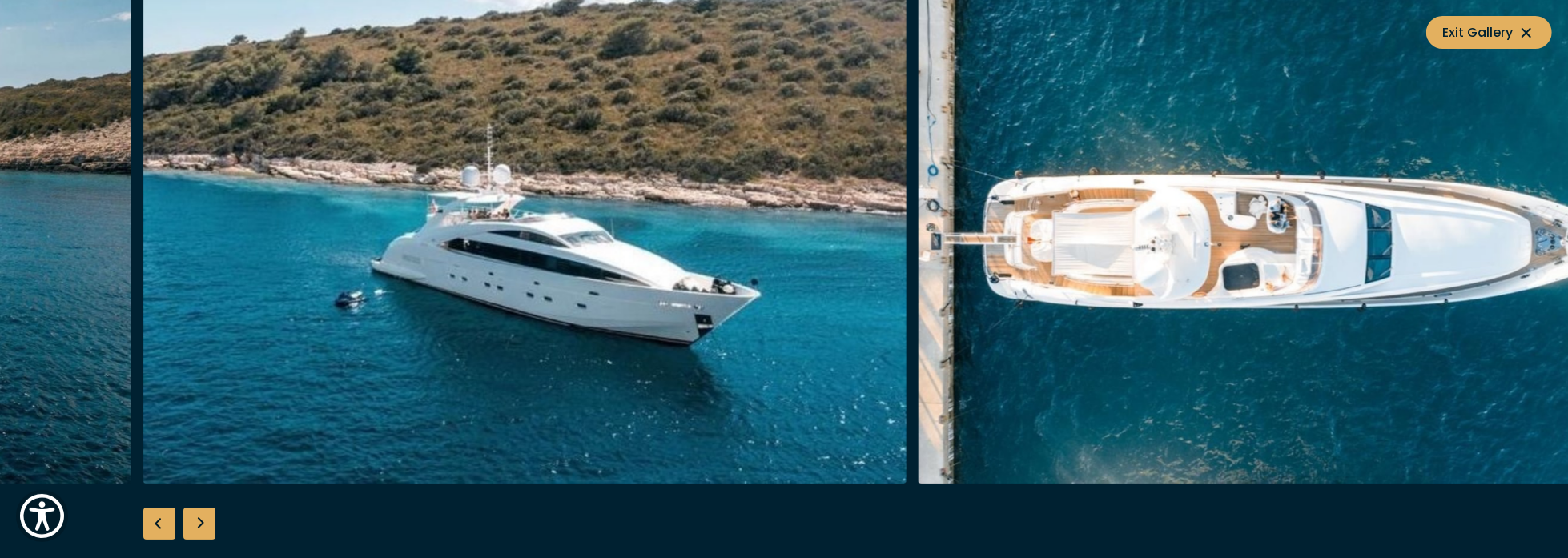
click at [161, 526] on div "Previous slide" at bounding box center [160, 524] width 32 height 32
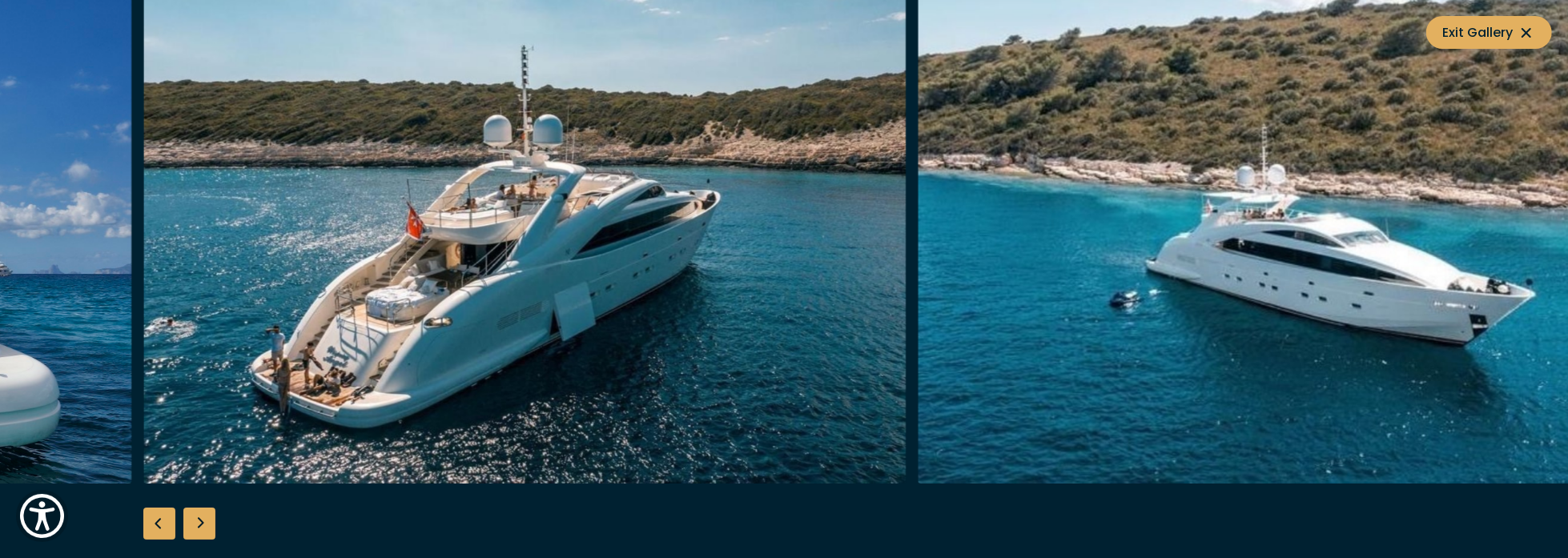
click at [161, 526] on div "Previous slide" at bounding box center [160, 524] width 32 height 32
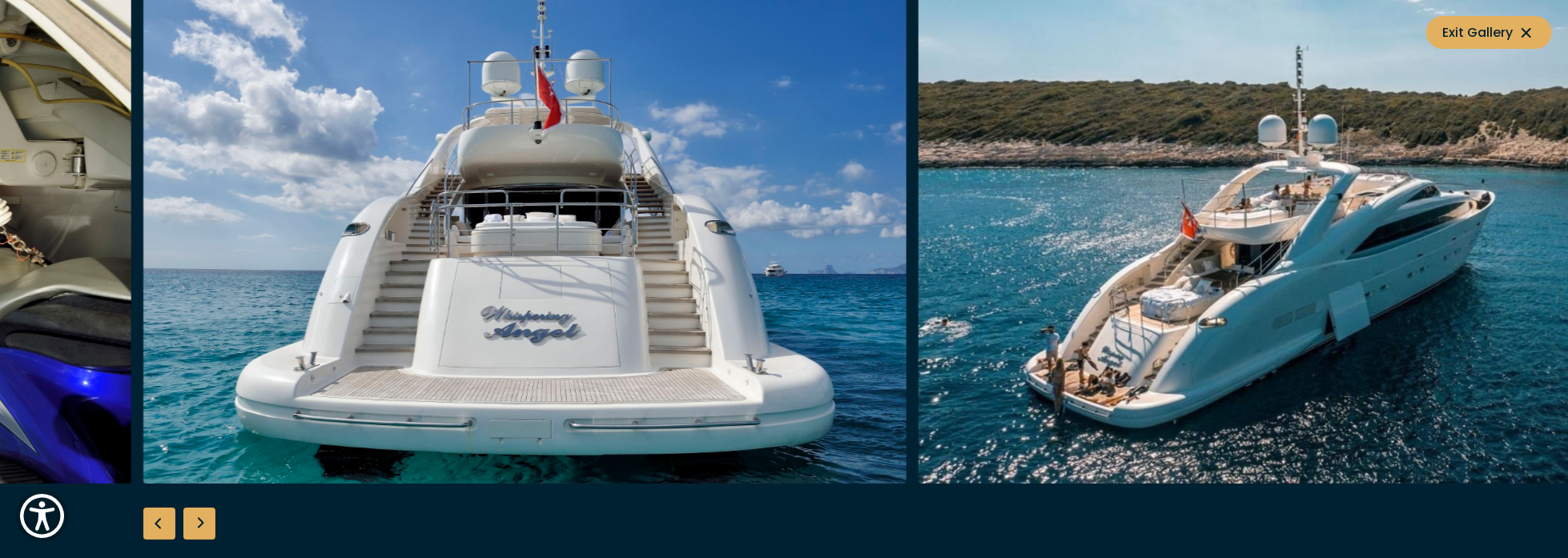
click at [161, 526] on div "Previous slide" at bounding box center [160, 524] width 32 height 32
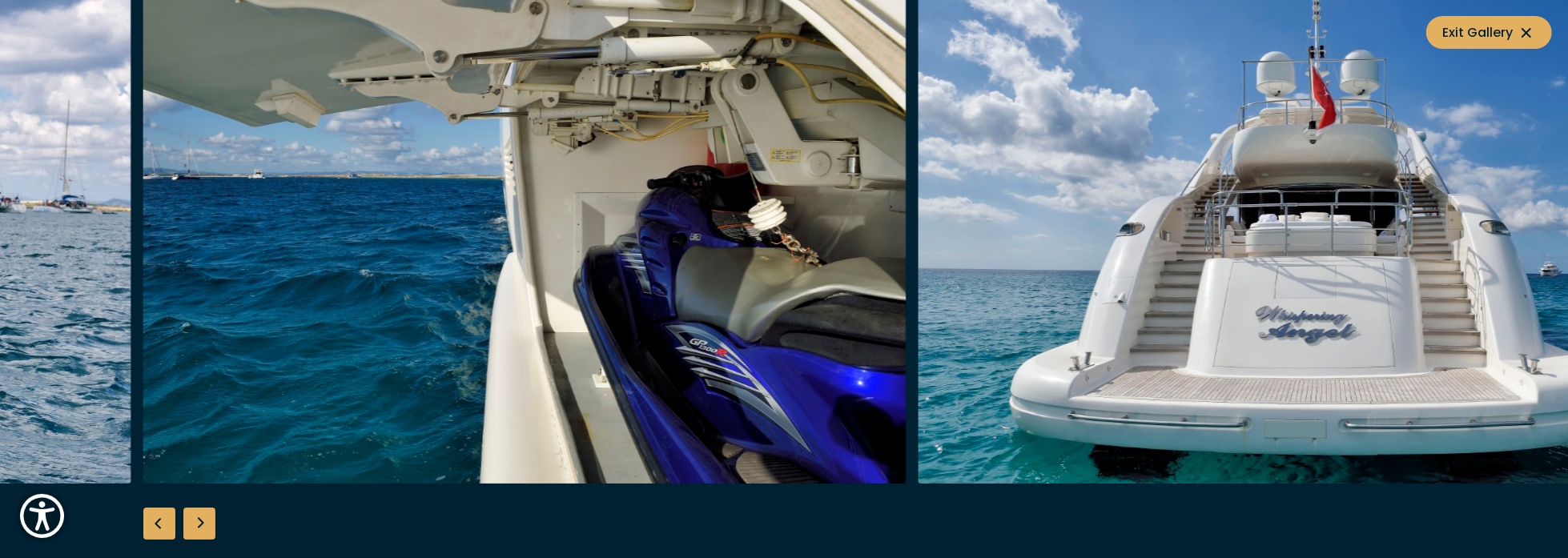
click at [161, 526] on div "Previous slide" at bounding box center [160, 524] width 32 height 32
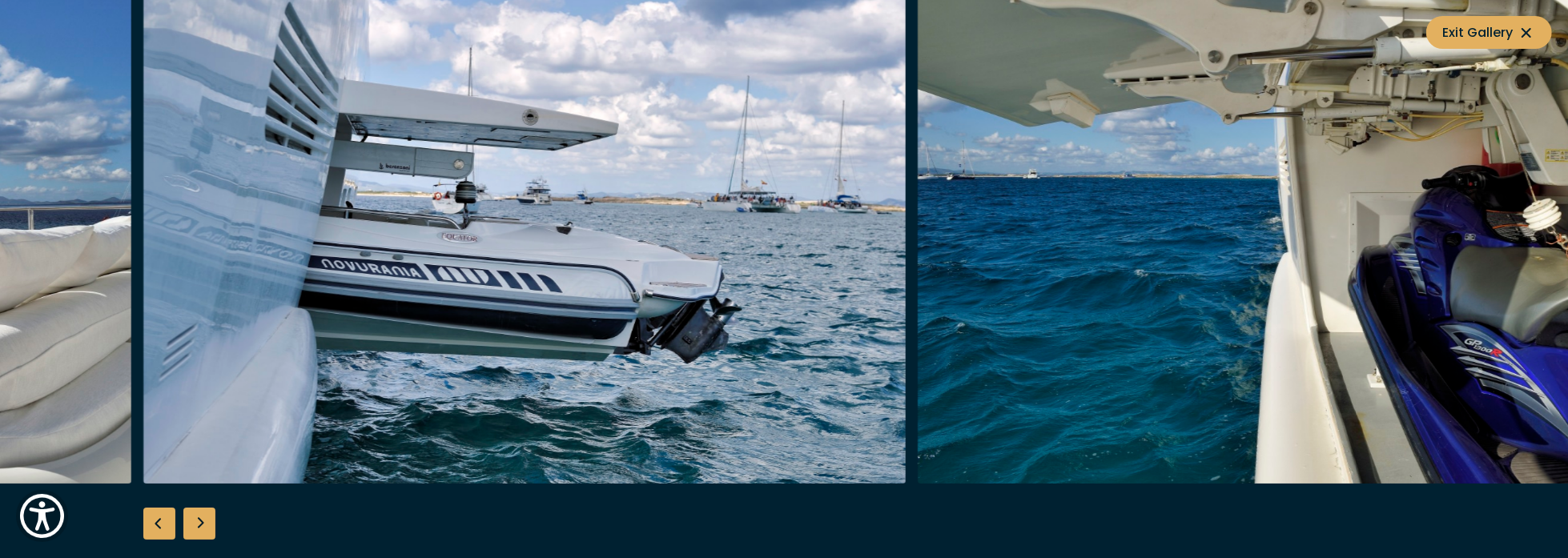
click at [161, 526] on div "Previous slide" at bounding box center [160, 524] width 32 height 32
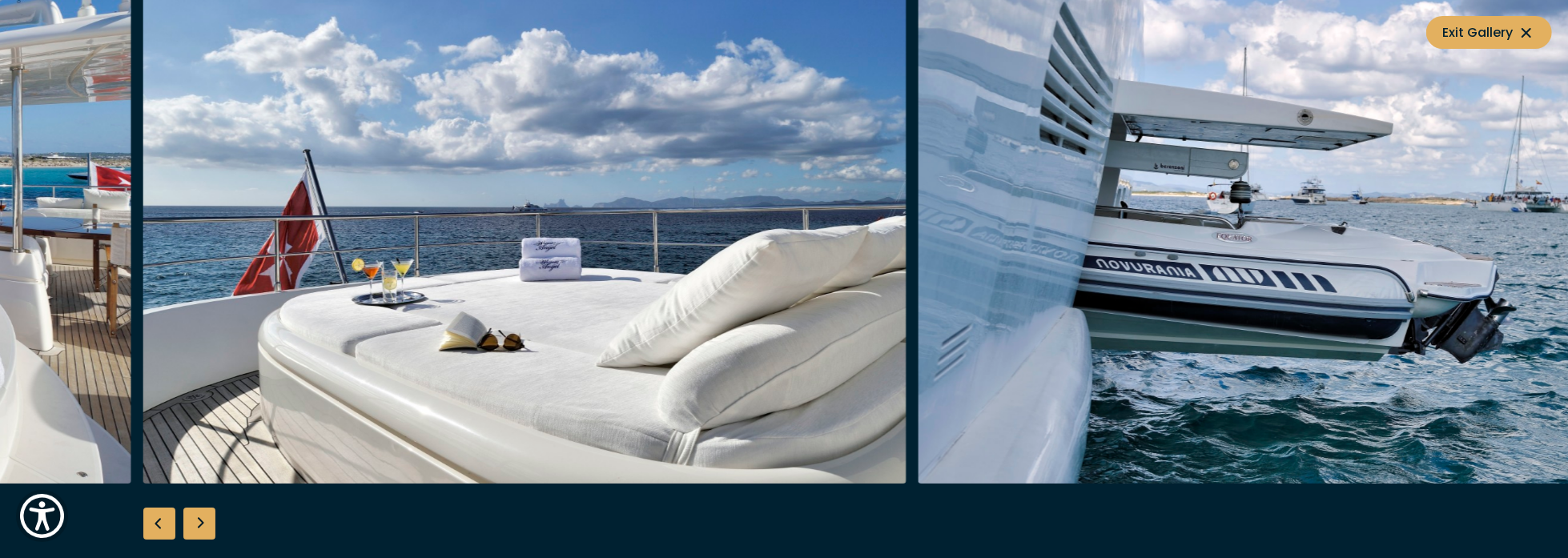
click at [161, 526] on div "Previous slide" at bounding box center [160, 524] width 32 height 32
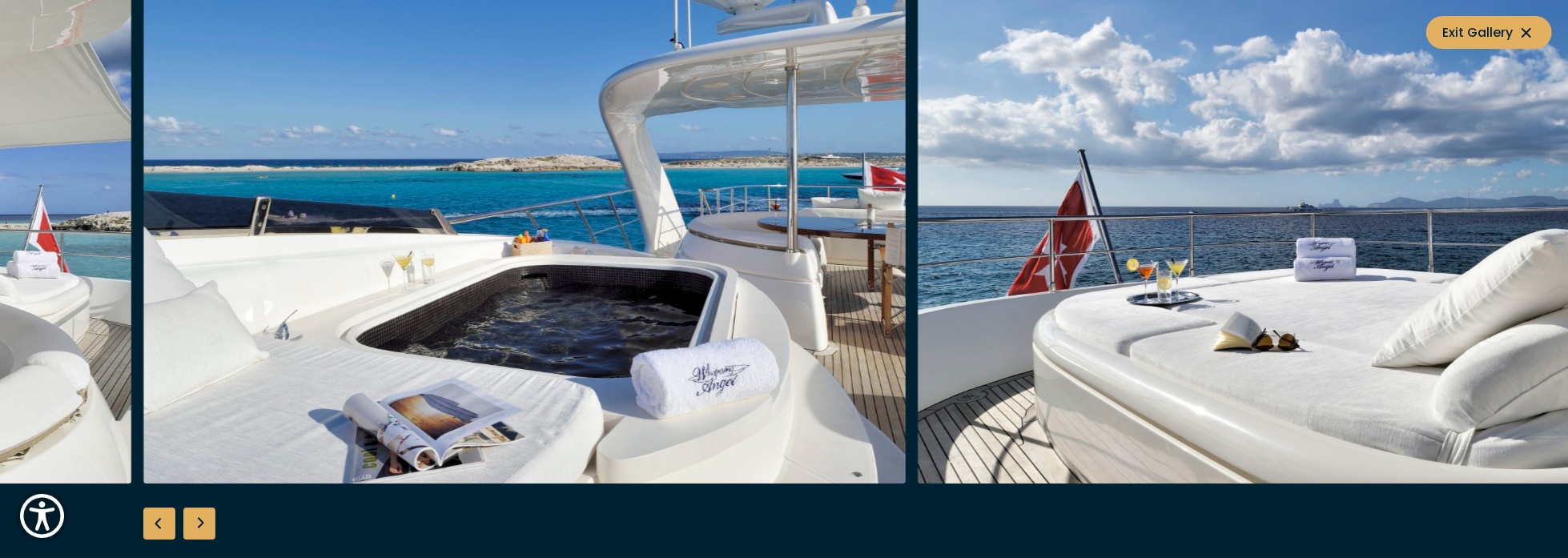
click at [161, 526] on div "Previous slide" at bounding box center [160, 524] width 32 height 32
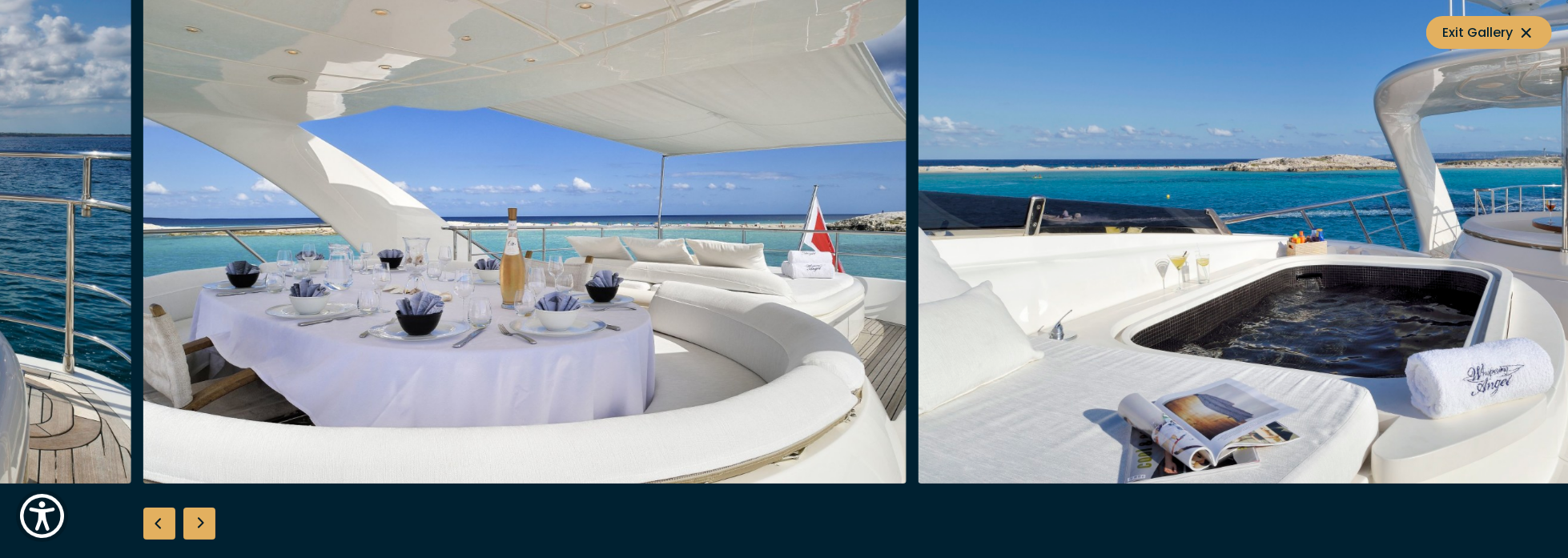
click at [161, 526] on div "Previous slide" at bounding box center [160, 524] width 32 height 32
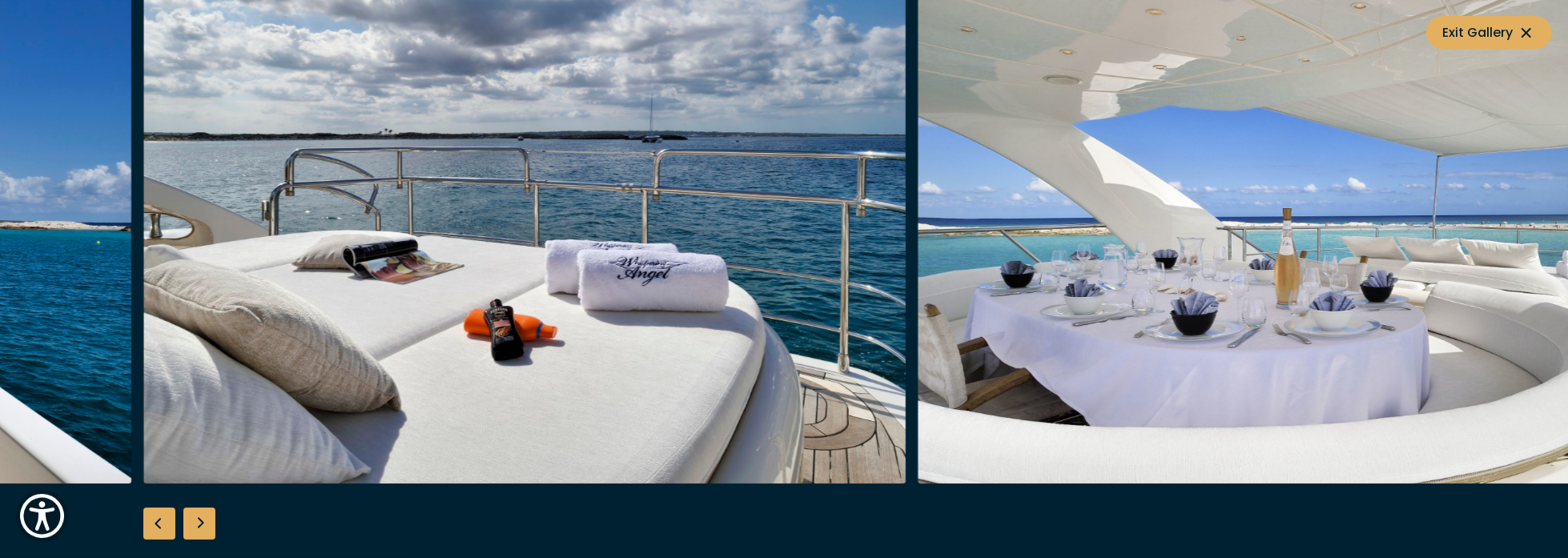
click at [161, 526] on div "Previous slide" at bounding box center [160, 524] width 32 height 32
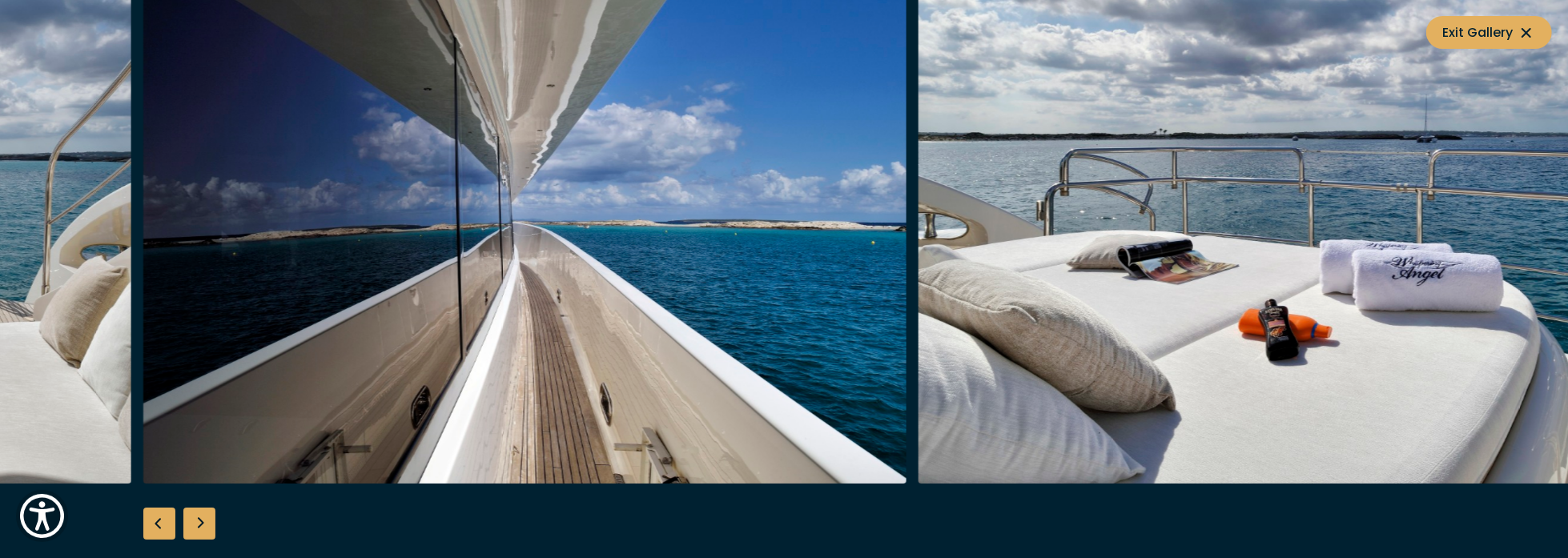
click at [161, 526] on div "Previous slide" at bounding box center [160, 524] width 32 height 32
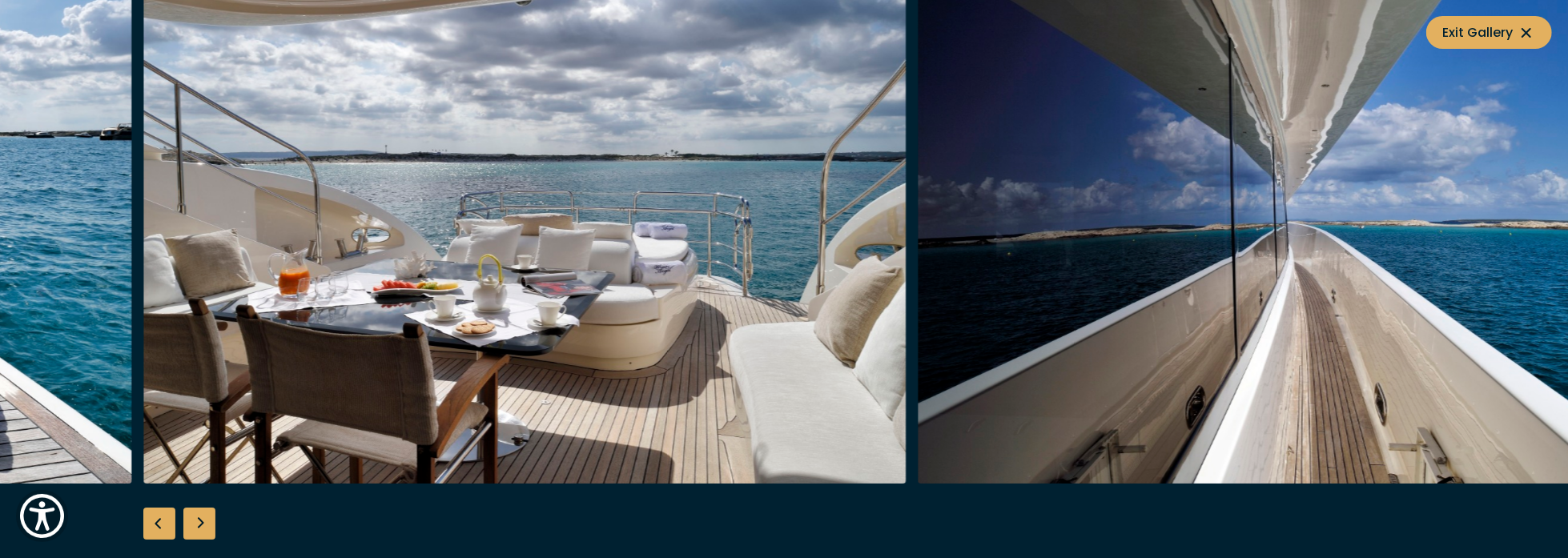
click at [161, 526] on div "Previous slide" at bounding box center [160, 524] width 32 height 32
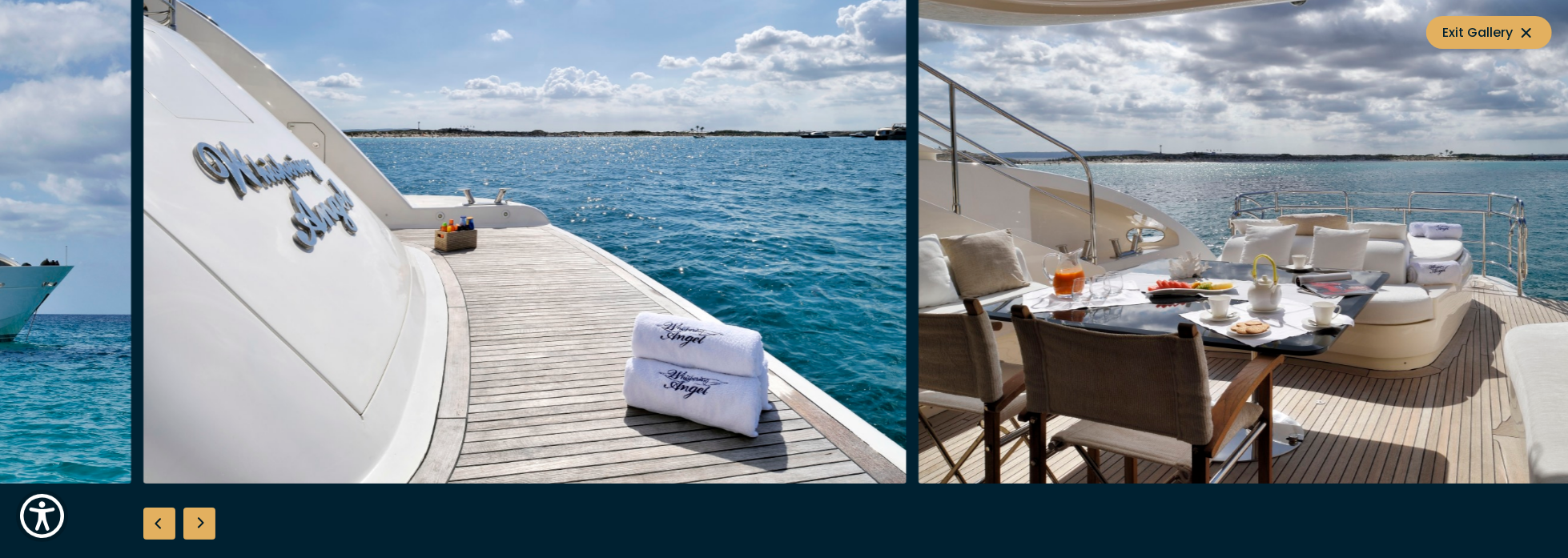
click at [161, 526] on div "Previous slide" at bounding box center [160, 524] width 32 height 32
